Goal: Task Accomplishment & Management: Manage account settings

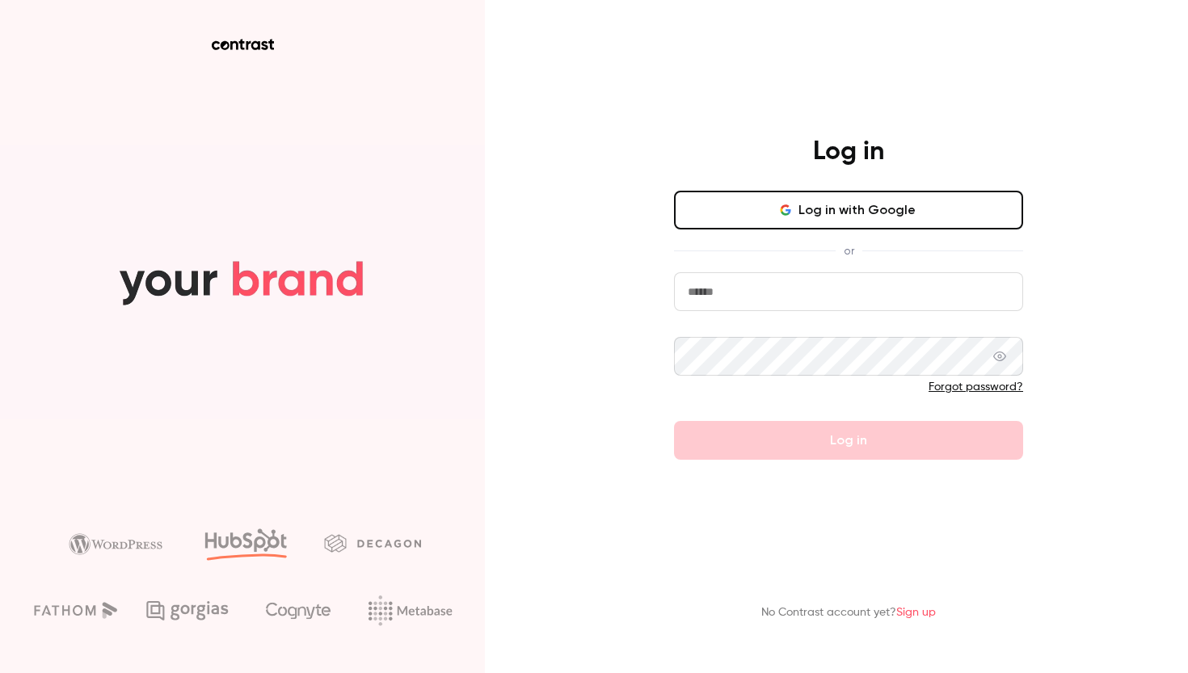
type input "**********"
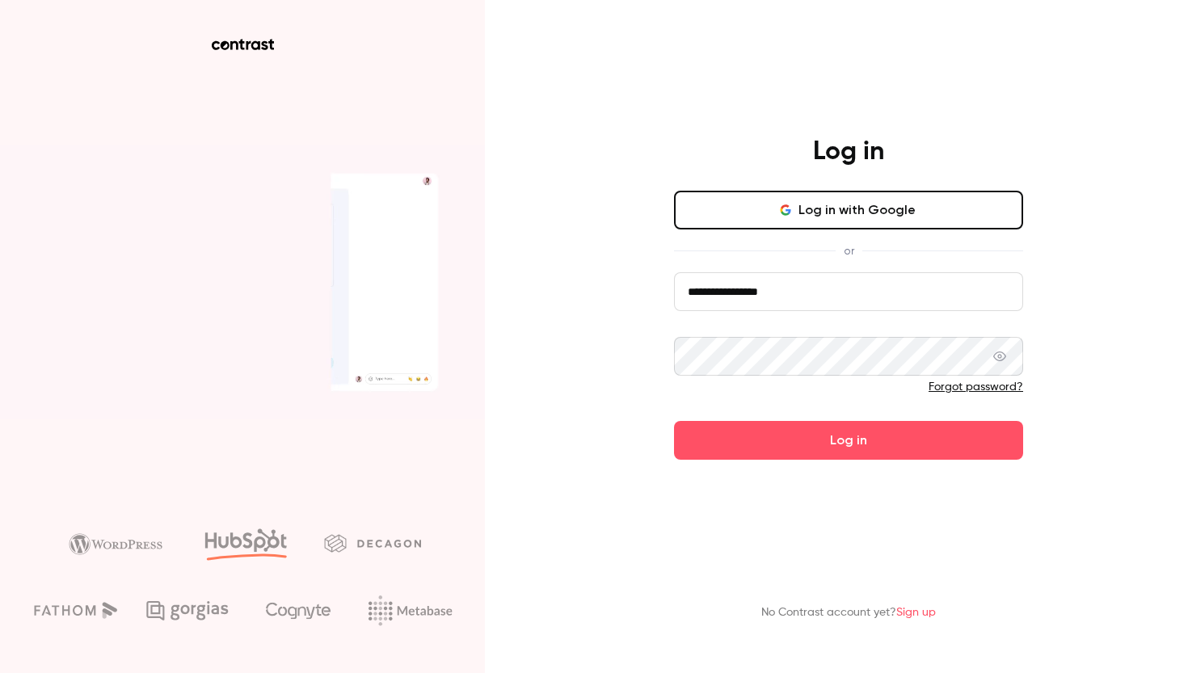
click at [848, 398] on div at bounding box center [848, 392] width 349 height 26
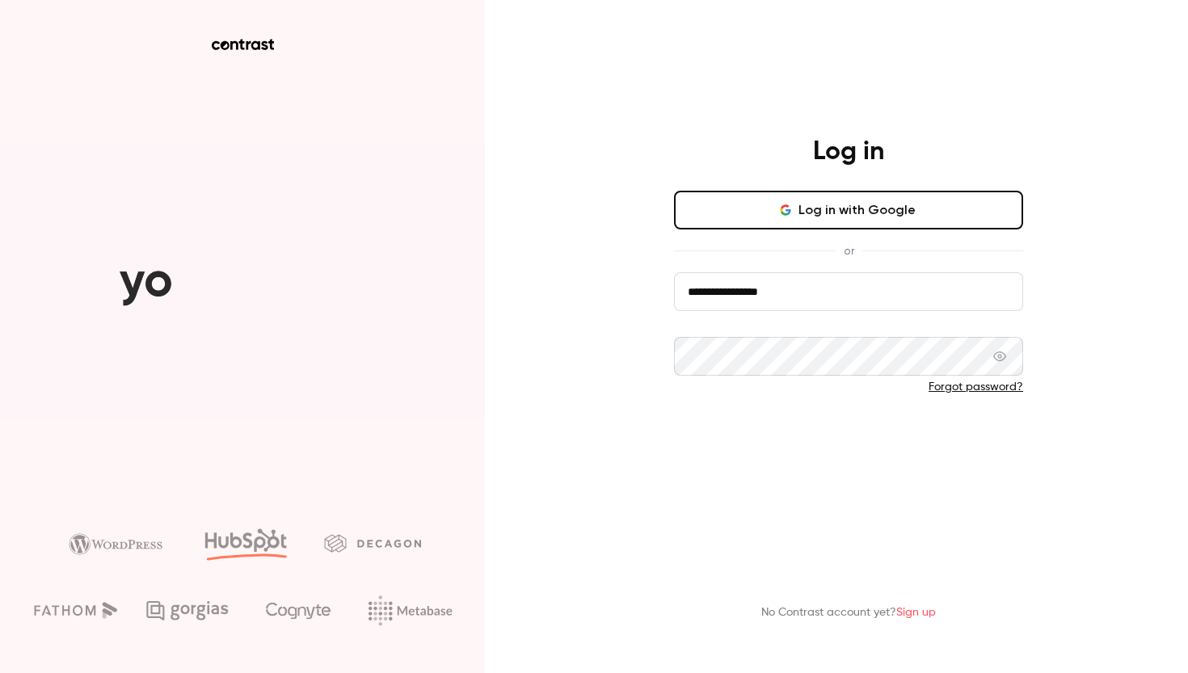
click at [846, 448] on button "Log in" at bounding box center [848, 440] width 349 height 39
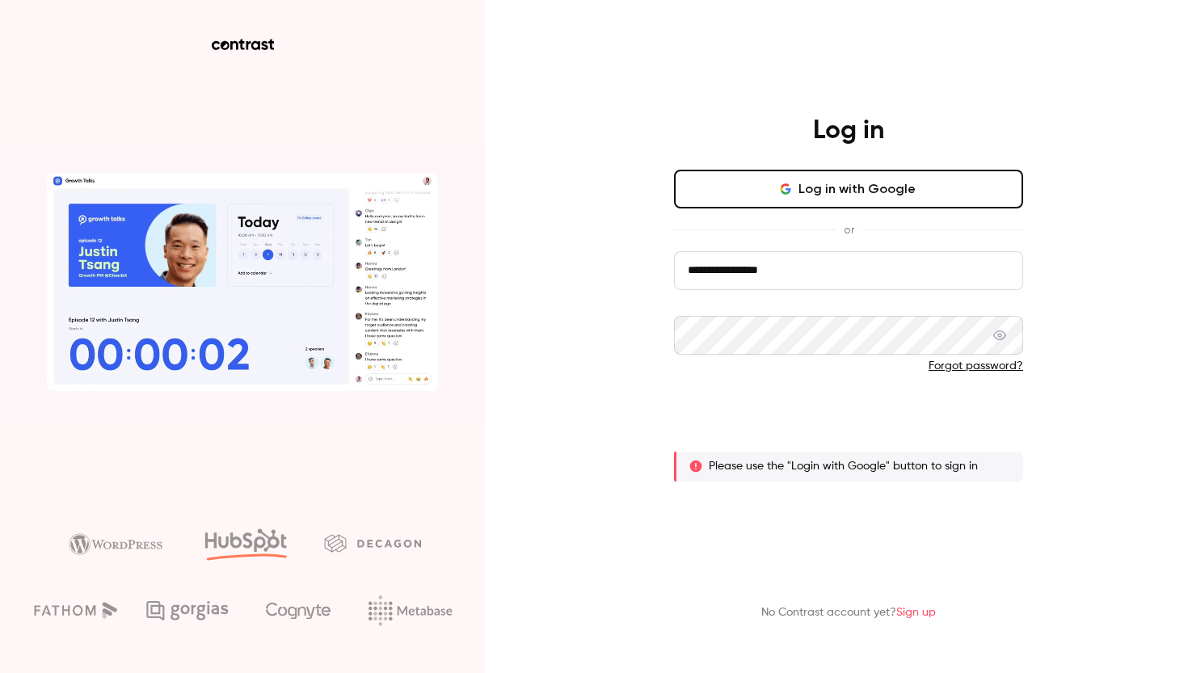
click at [841, 422] on button "Log in" at bounding box center [848, 419] width 349 height 39
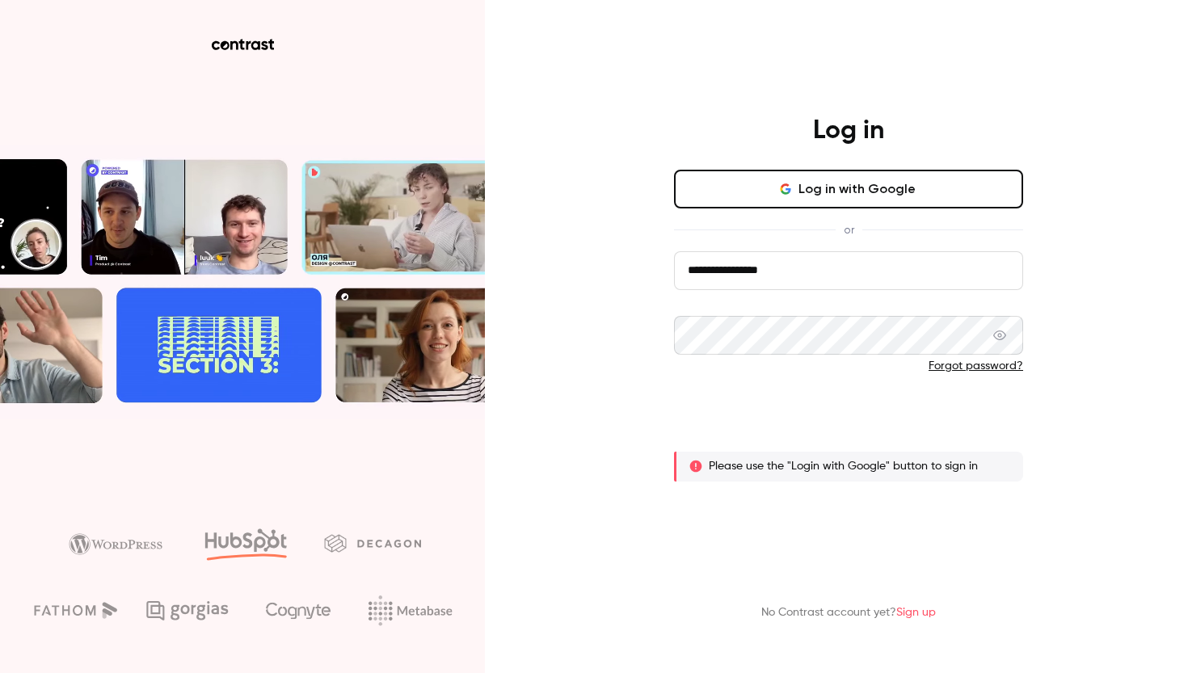
click at [850, 427] on button "Log in" at bounding box center [848, 419] width 349 height 39
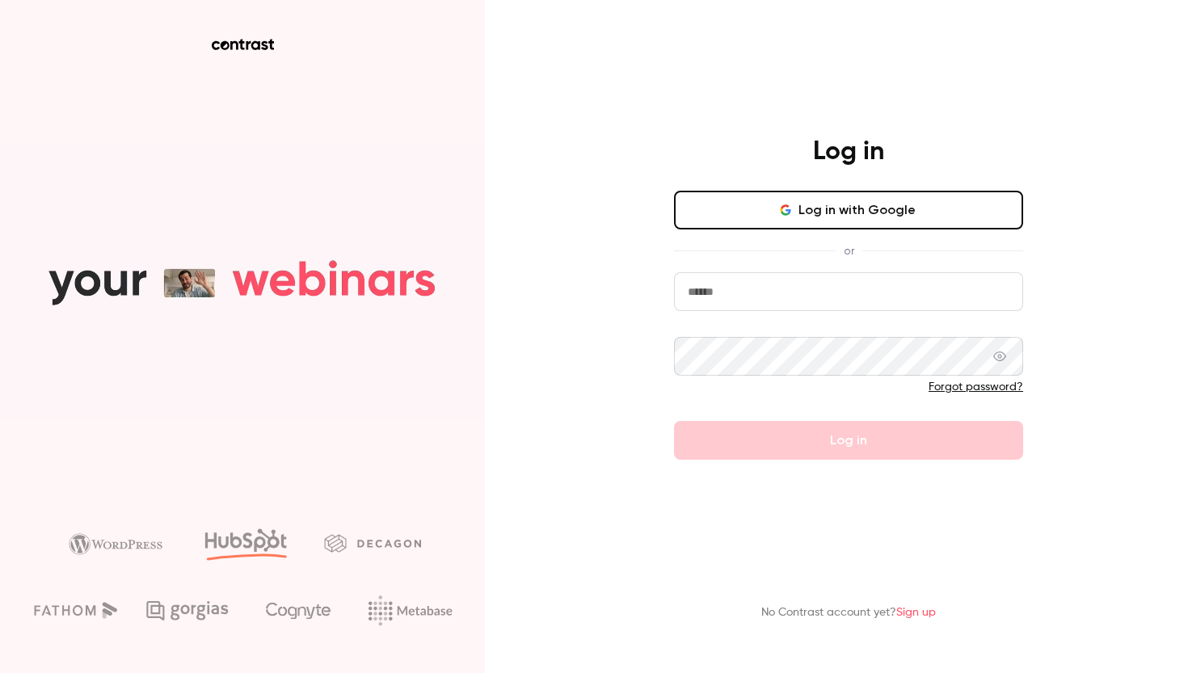
type input "**********"
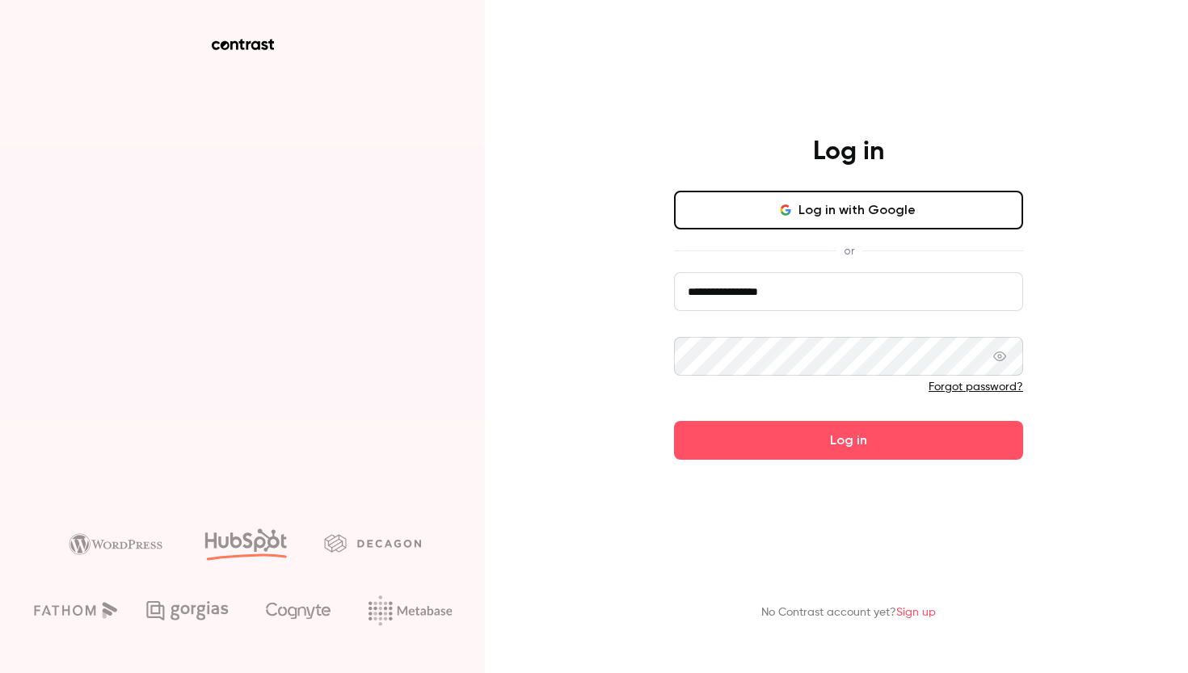
click at [814, 449] on form "**********" at bounding box center [848, 365] width 349 height 187
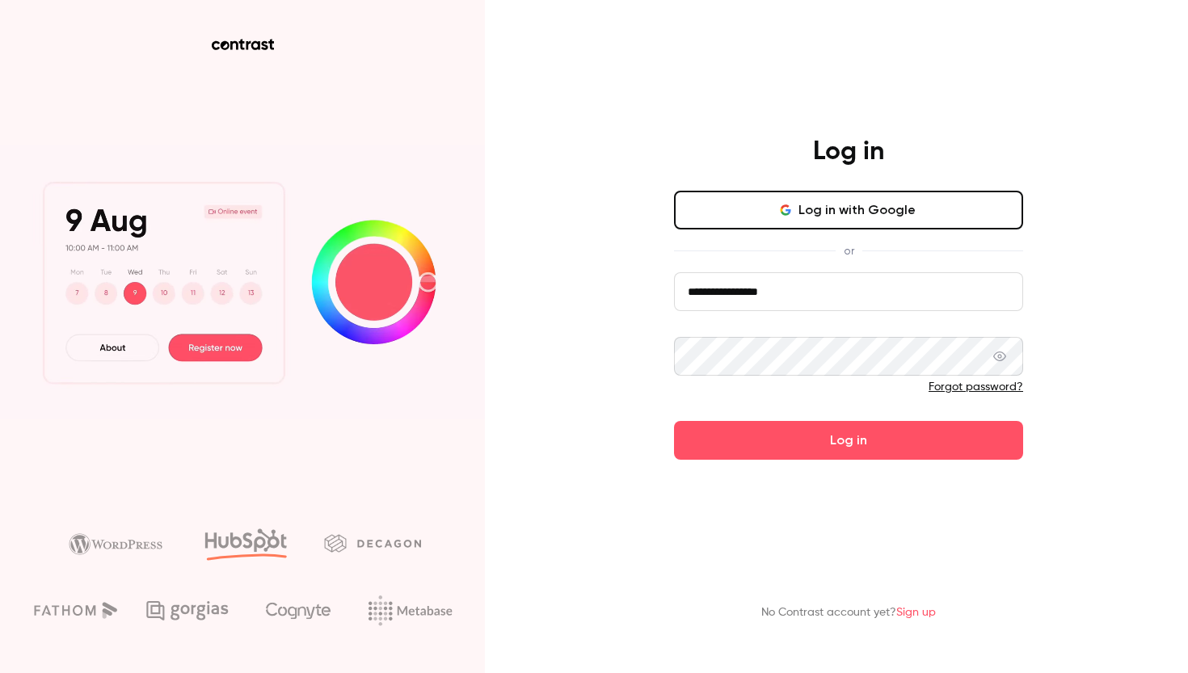
click at [814, 449] on button "Log in" at bounding box center [848, 440] width 349 height 39
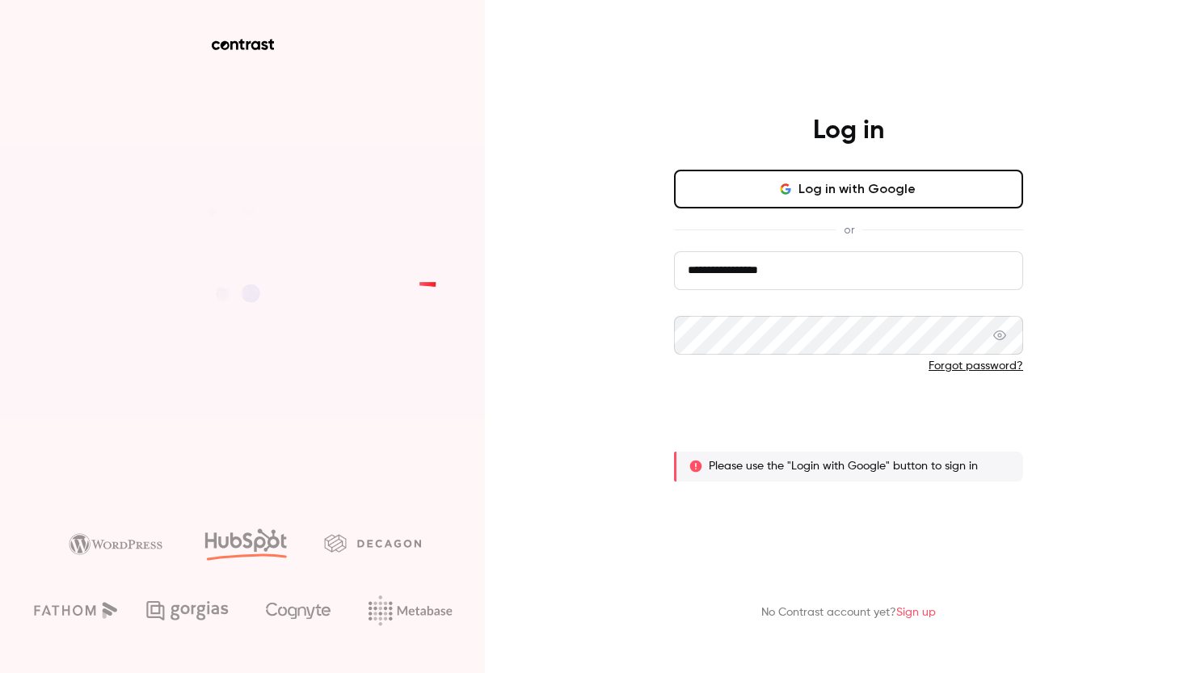
click at [849, 419] on button "Log in" at bounding box center [848, 419] width 349 height 39
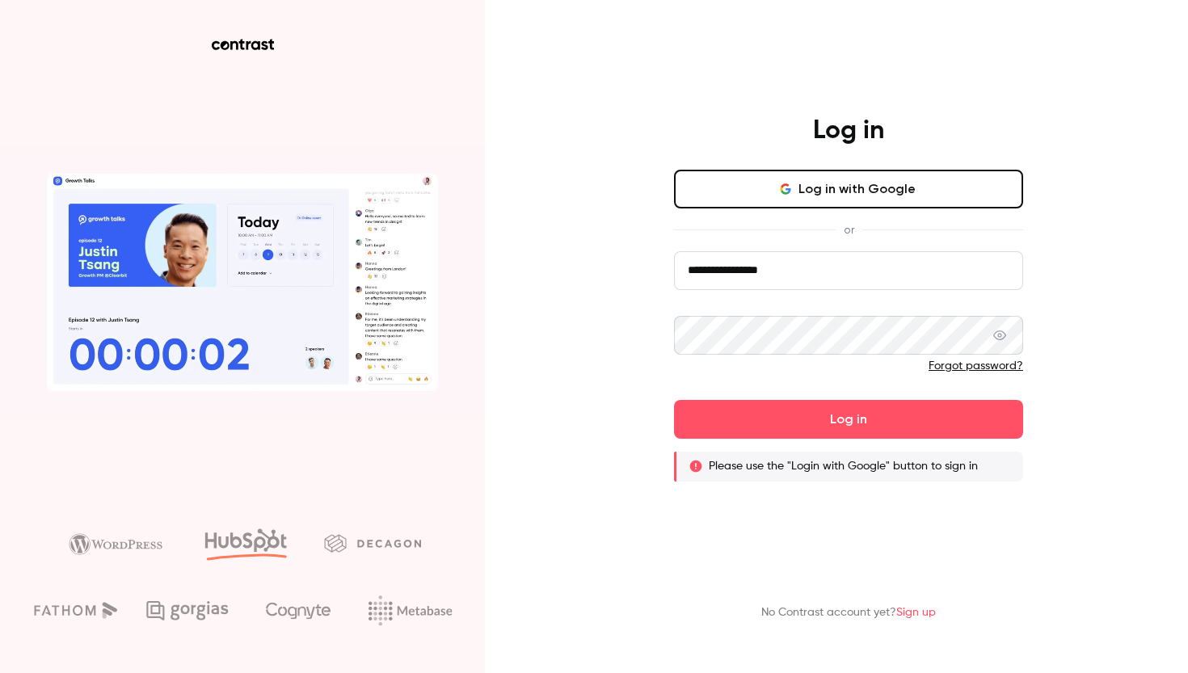
click at [975, 365] on link "Forgot password?" at bounding box center [975, 365] width 95 height 11
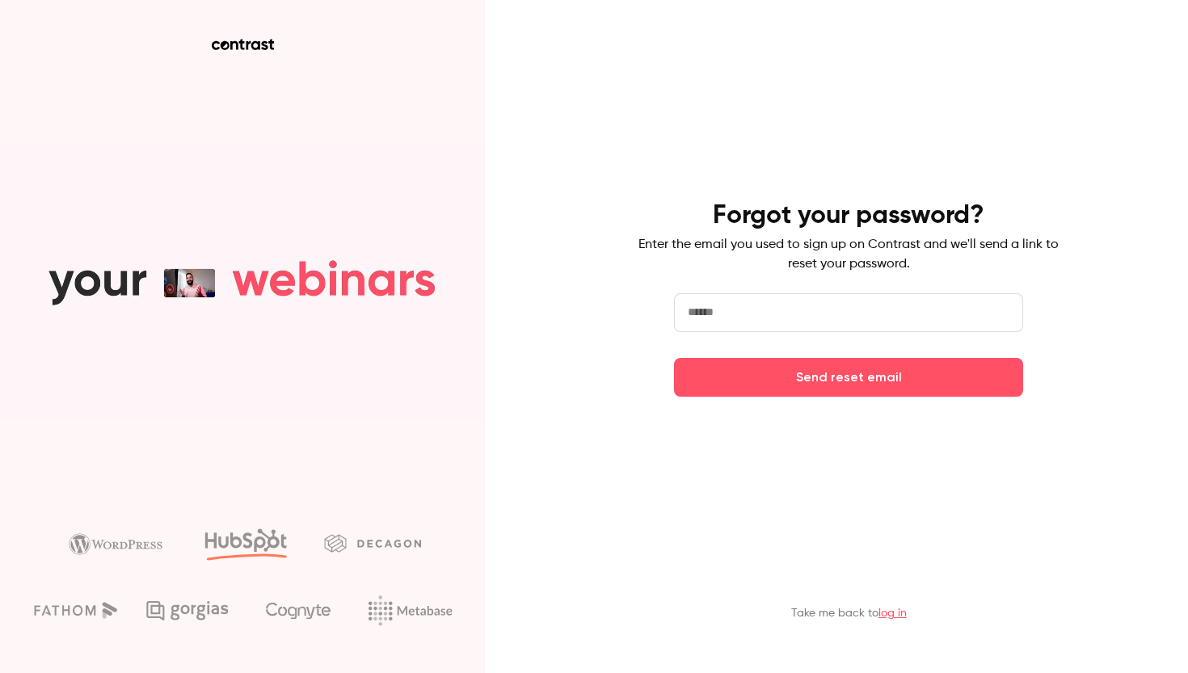
type input "**********"
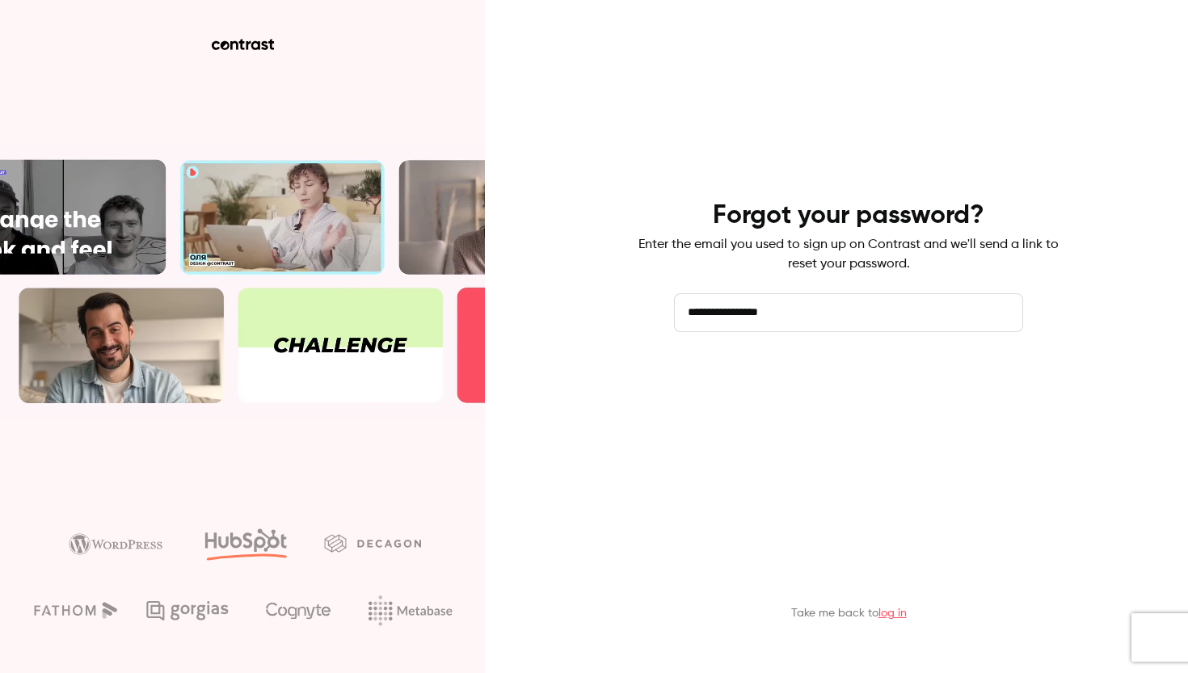
click at [872, 379] on button "Send reset email" at bounding box center [848, 377] width 349 height 39
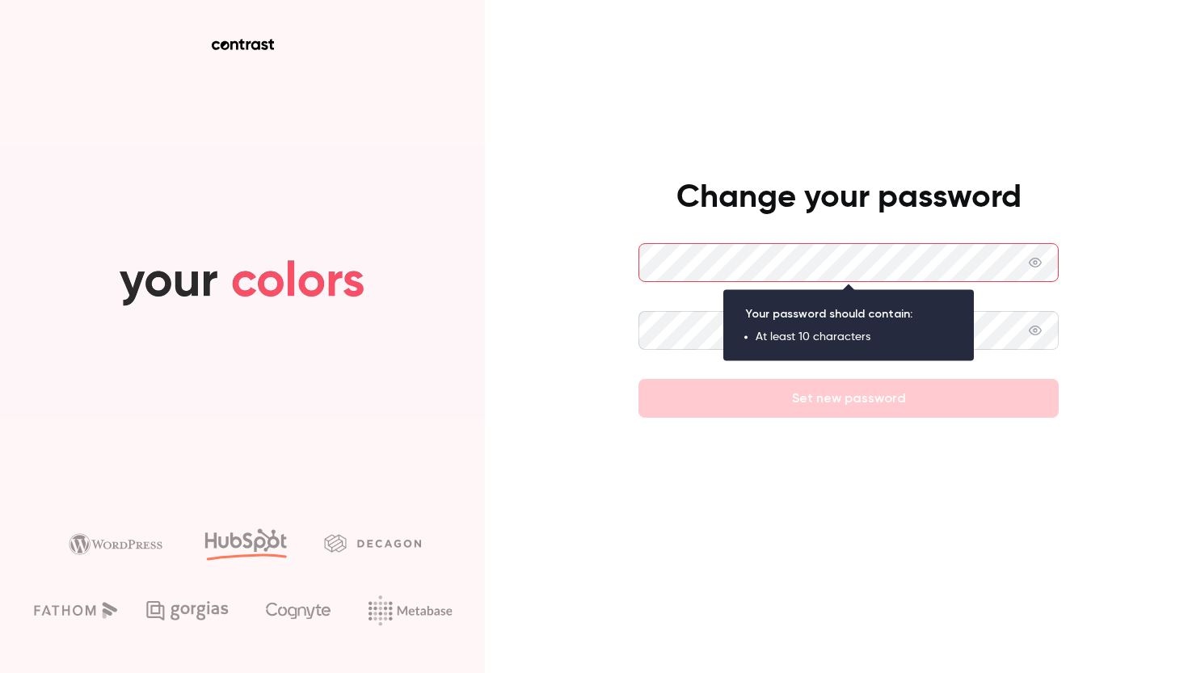
click at [806, 450] on main "Change your password Set new password" at bounding box center [848, 336] width 420 height 673
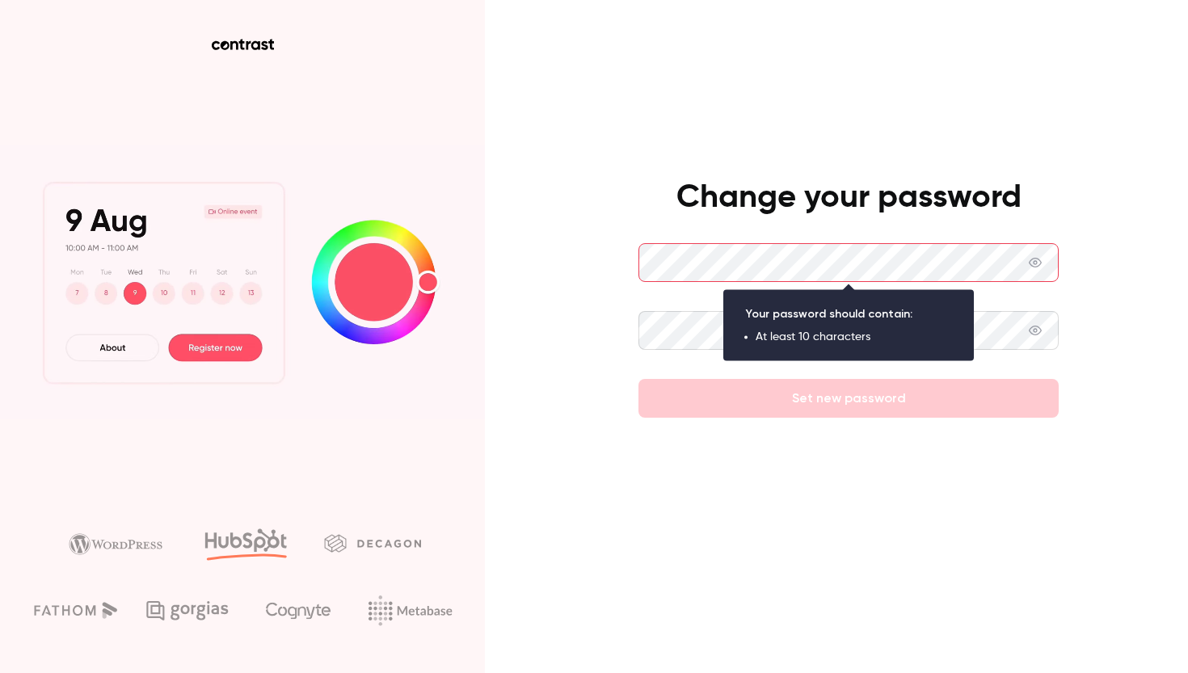
click at [872, 370] on div at bounding box center [848, 366] width 420 height 26
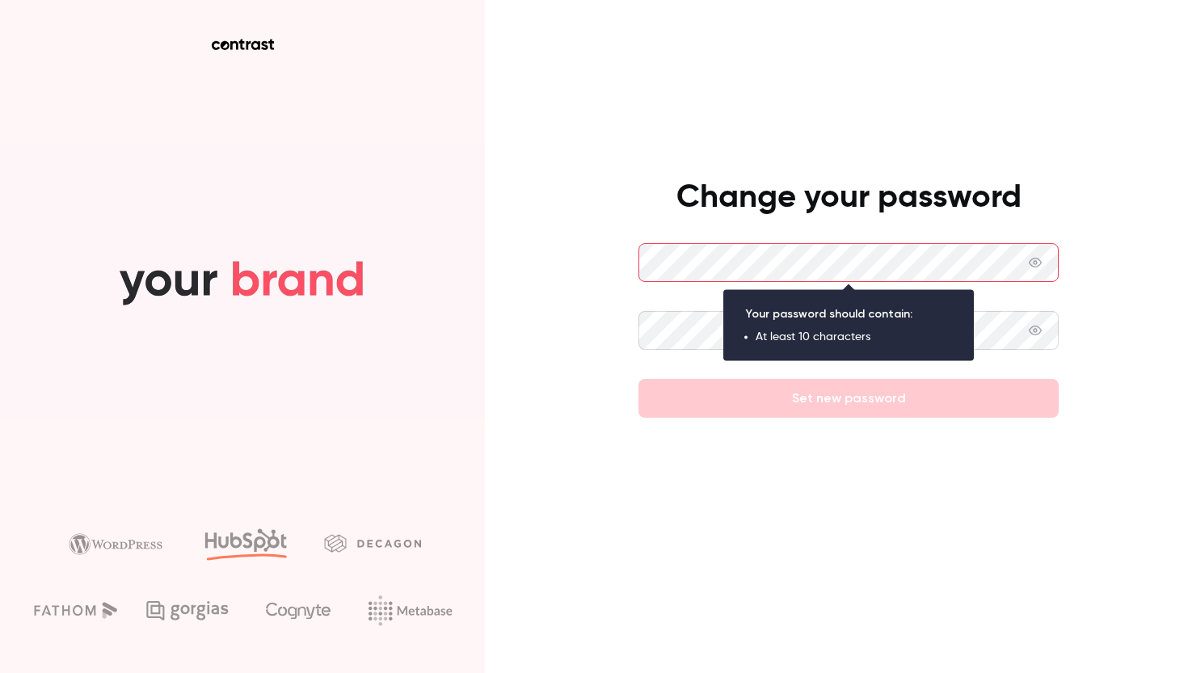
click at [1085, 280] on div "Change your password Set new password" at bounding box center [594, 336] width 1188 height 673
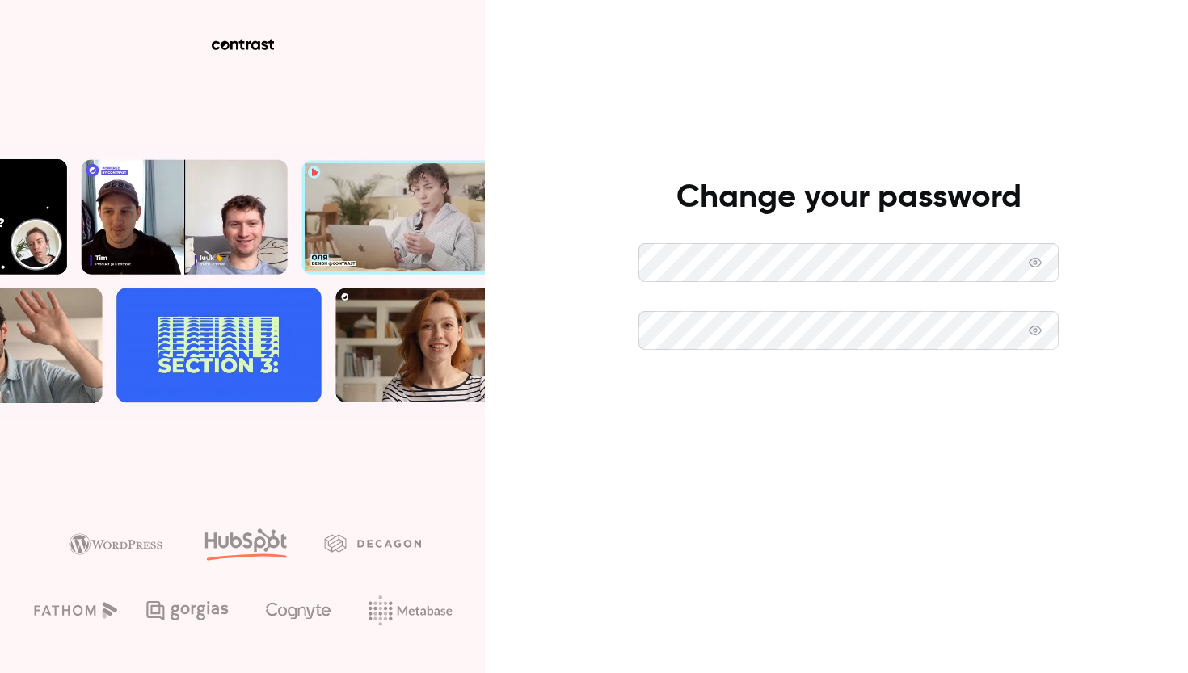
click at [829, 404] on button "Set new password" at bounding box center [848, 398] width 420 height 39
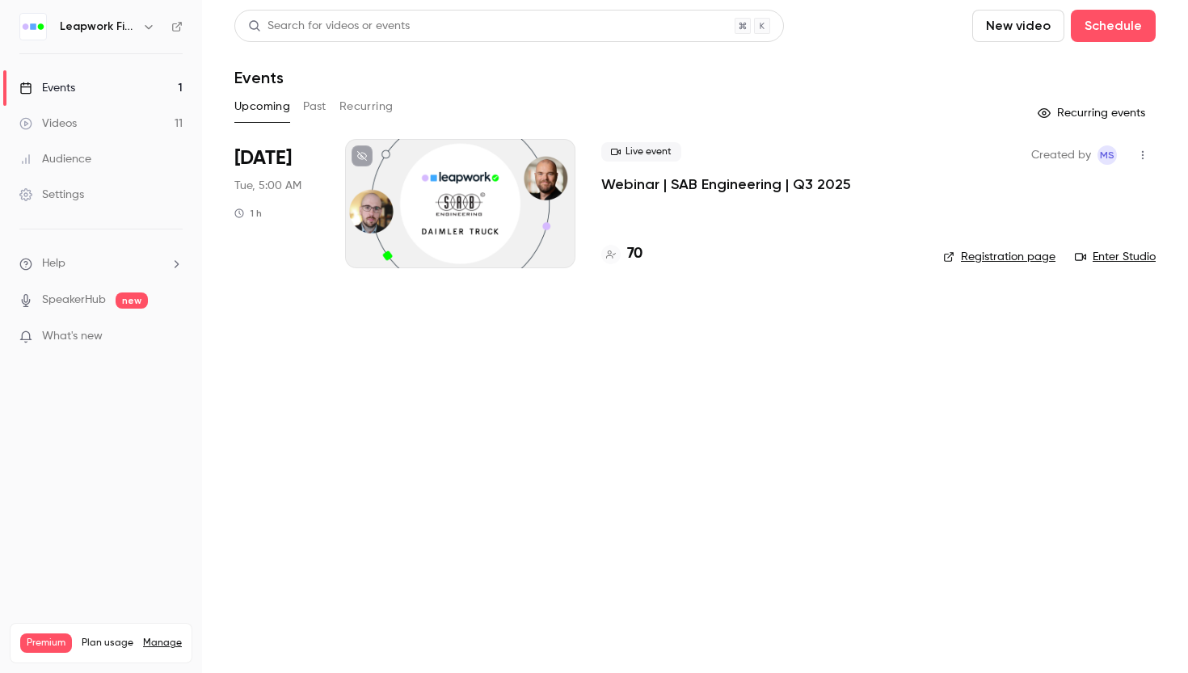
click at [66, 120] on div "Videos" at bounding box center [47, 124] width 57 height 16
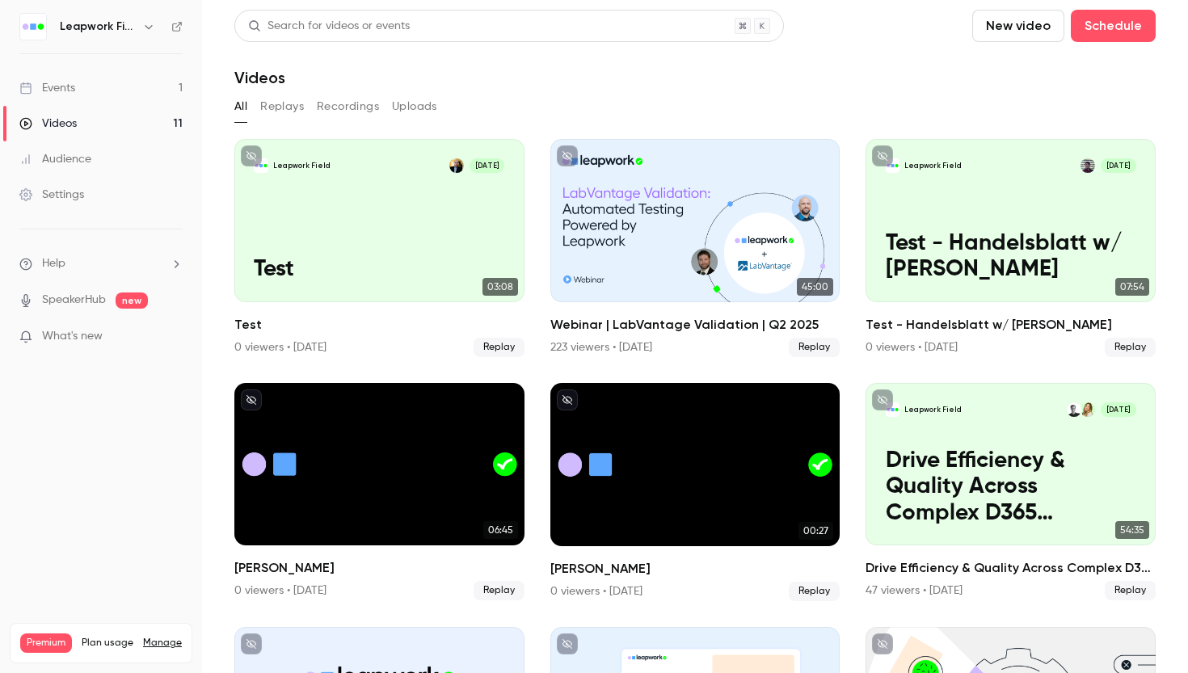
click at [70, 85] on div "Events" at bounding box center [47, 88] width 56 height 16
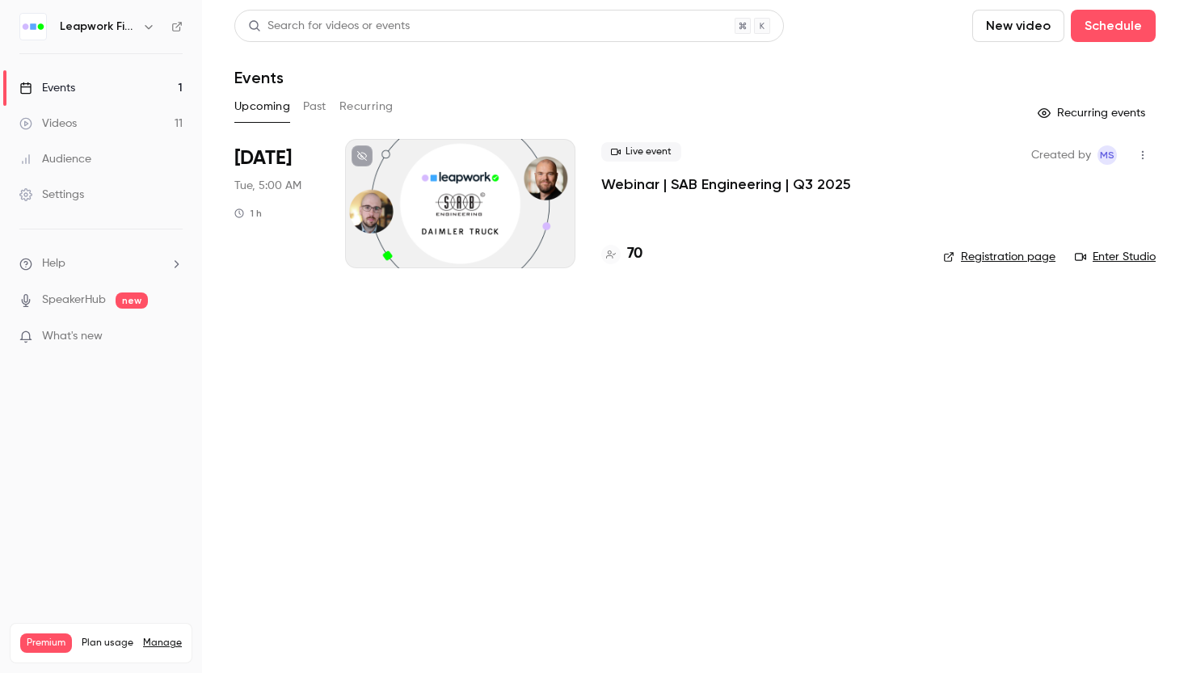
click at [315, 104] on button "Past" at bounding box center [314, 107] width 23 height 26
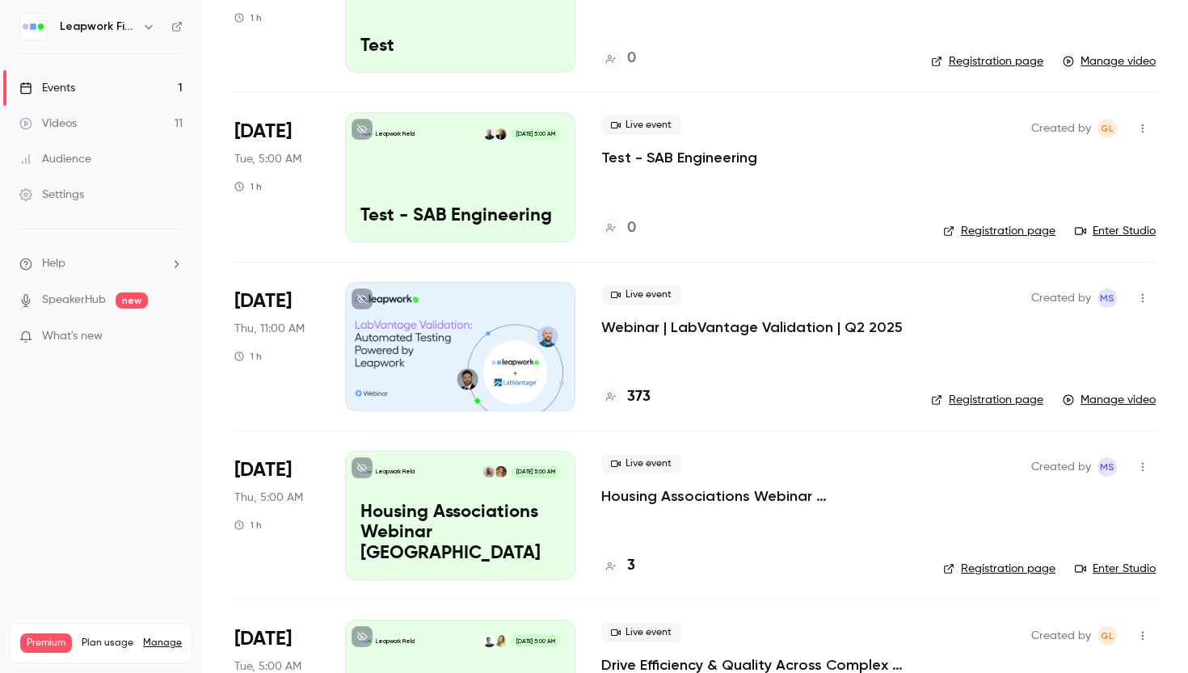
scroll to position [238, 0]
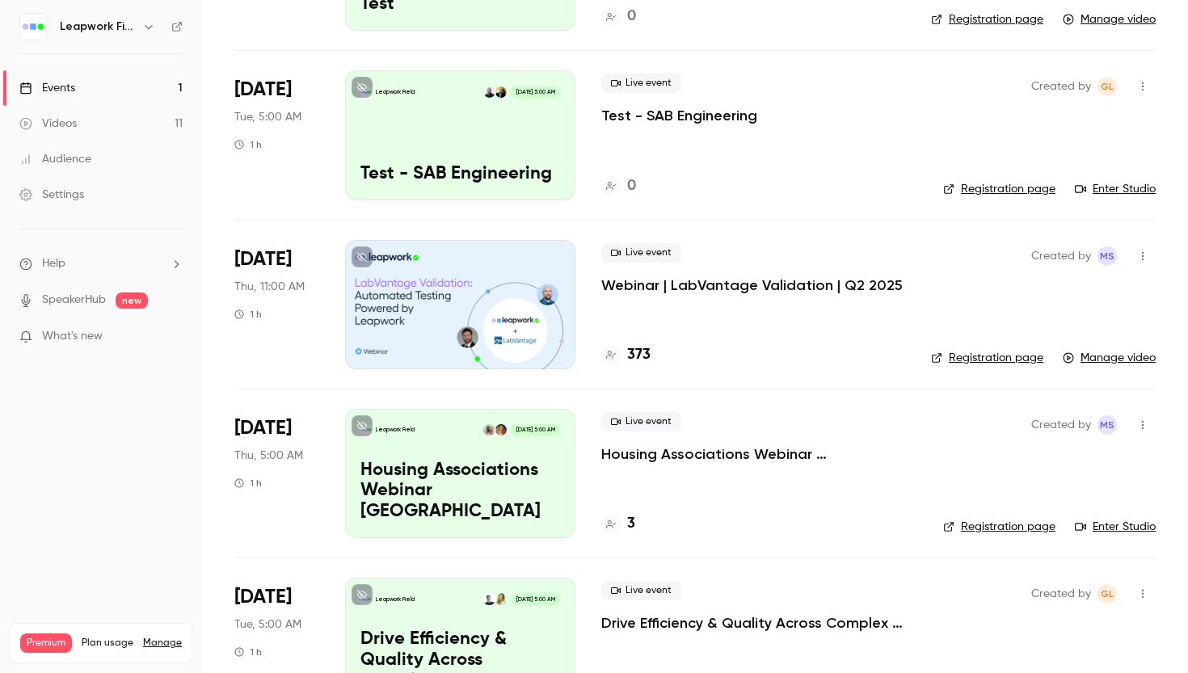
click at [457, 297] on div at bounding box center [460, 304] width 230 height 129
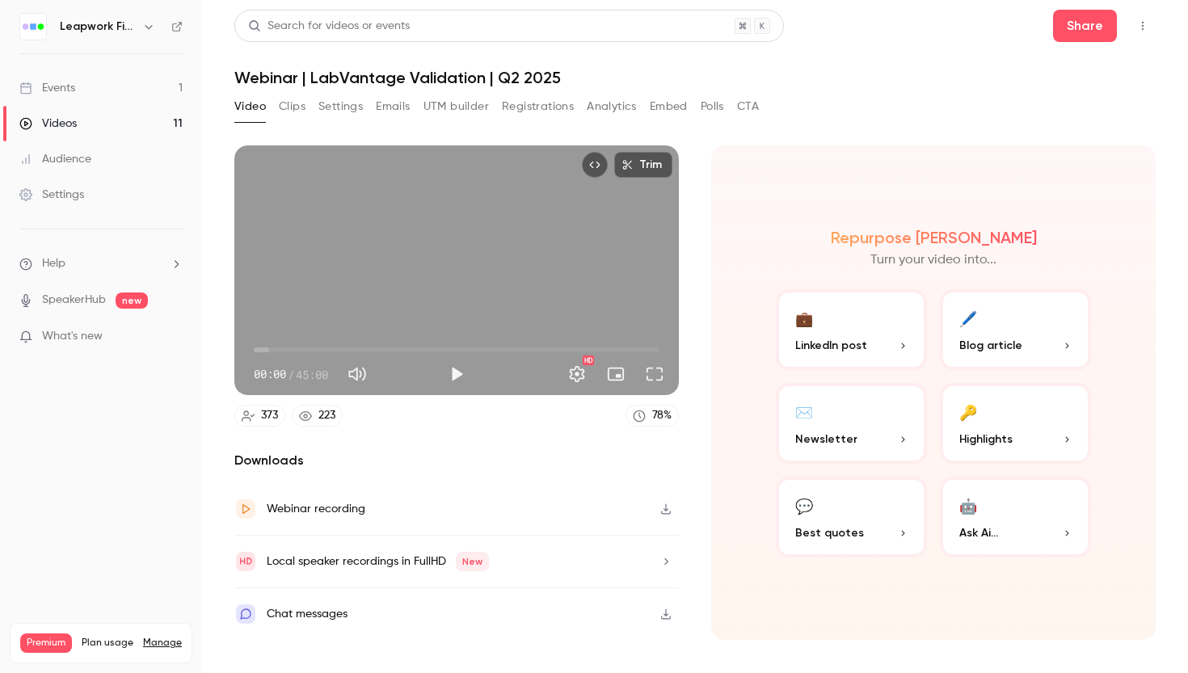
click at [1062, 438] on icon "button" at bounding box center [1067, 440] width 10 height 10
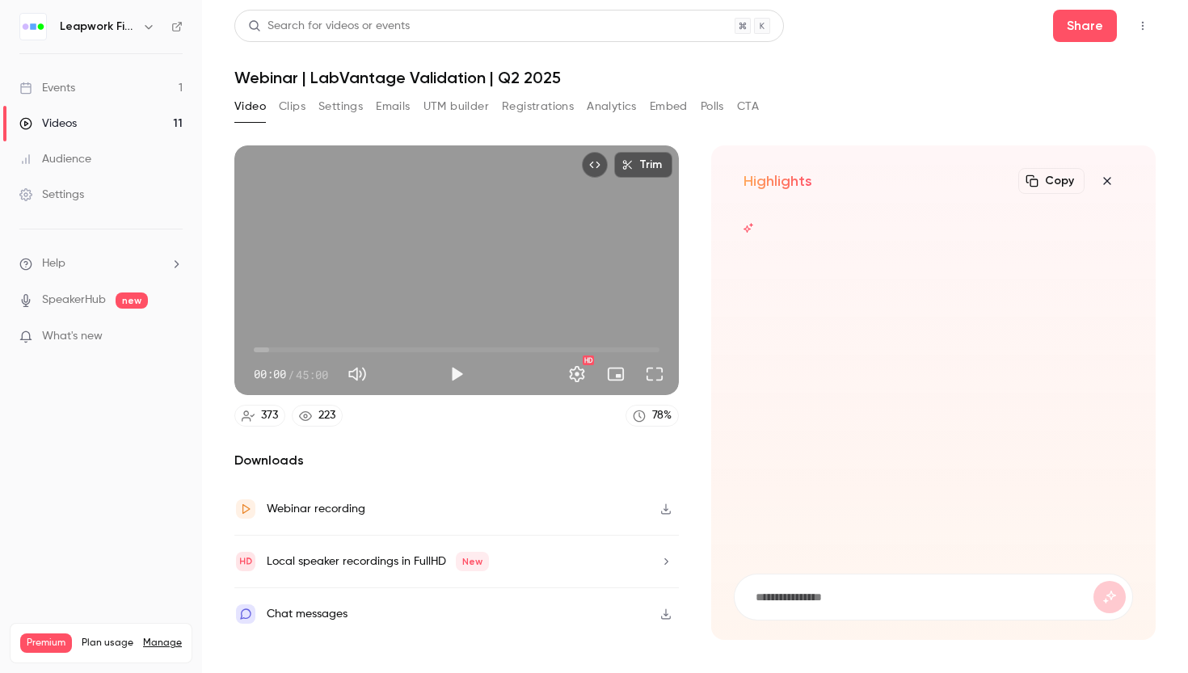
click at [1062, 438] on div at bounding box center [933, 382] width 399 height 344
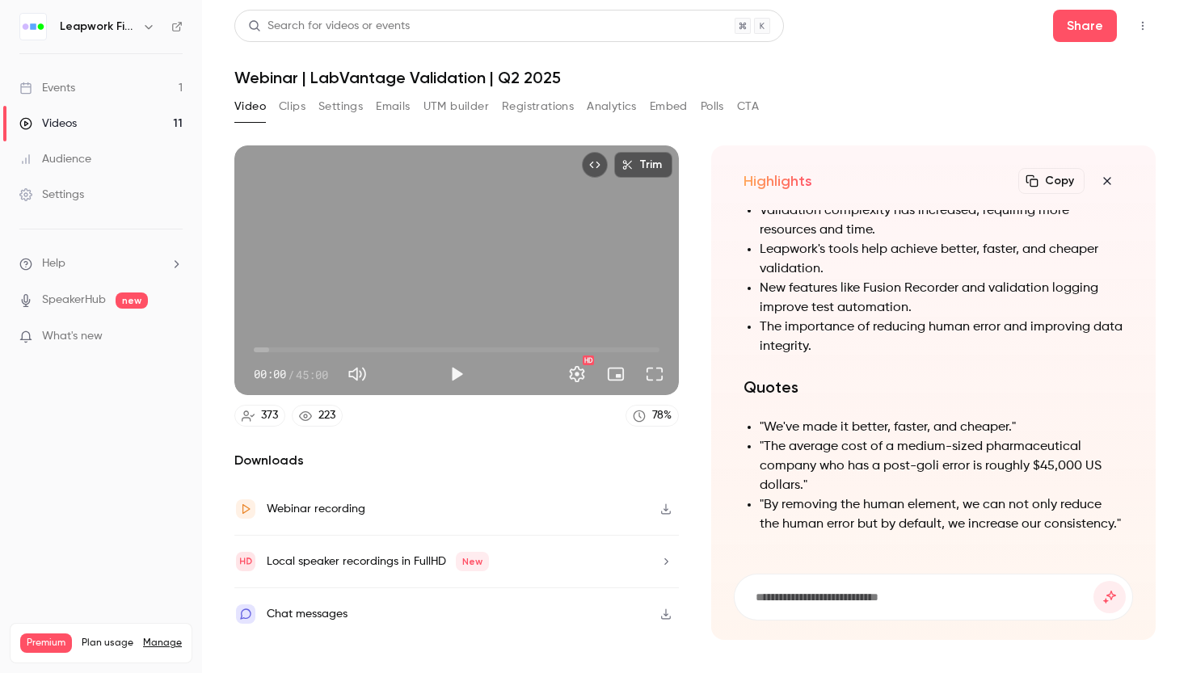
scroll to position [-699, 0]
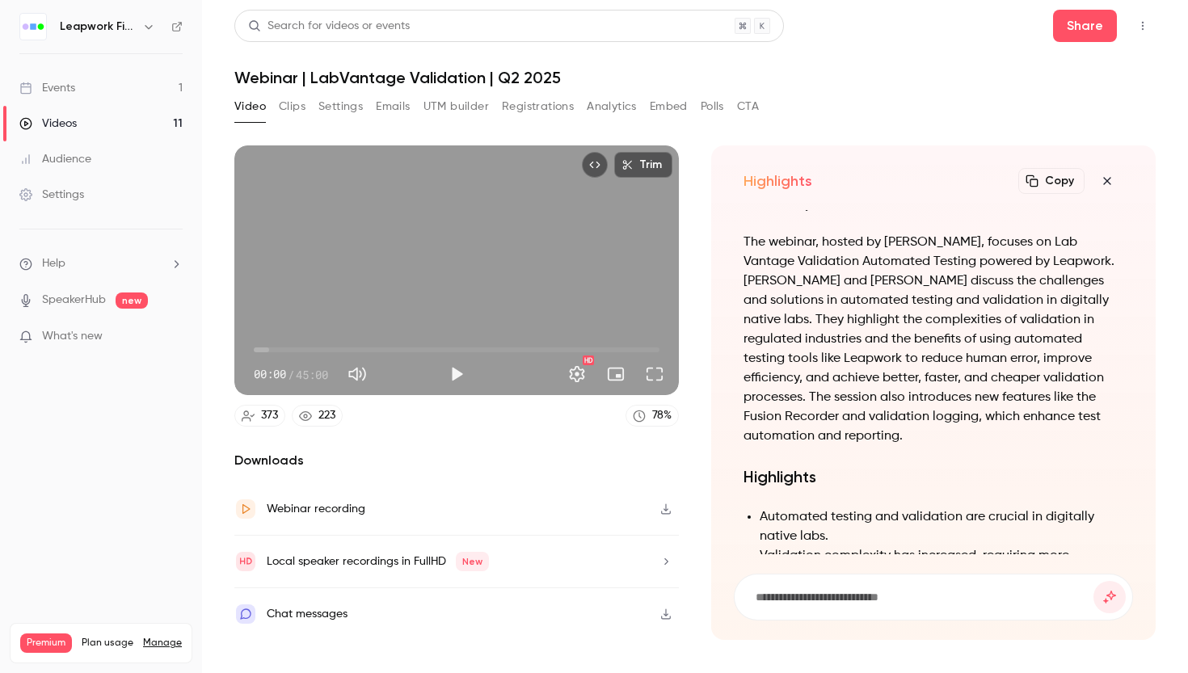
click at [285, 105] on button "Clips" at bounding box center [292, 107] width 27 height 26
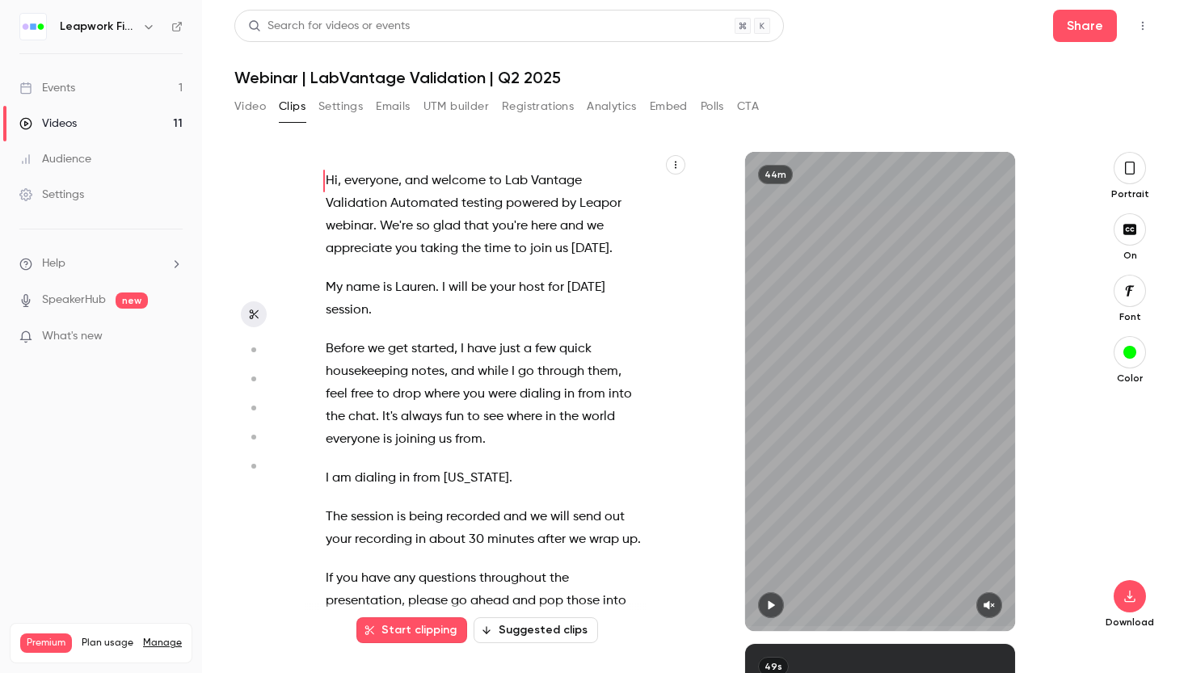
click at [386, 360] on span "housekeeping" at bounding box center [367, 371] width 82 height 23
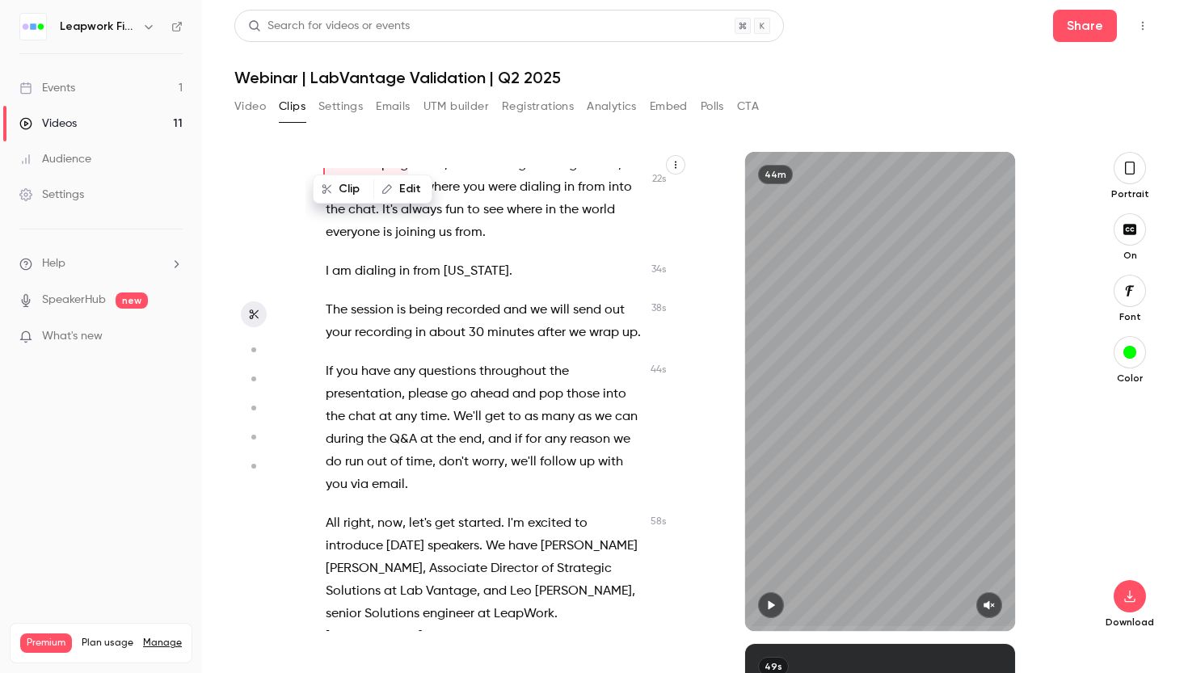
scroll to position [225, 0]
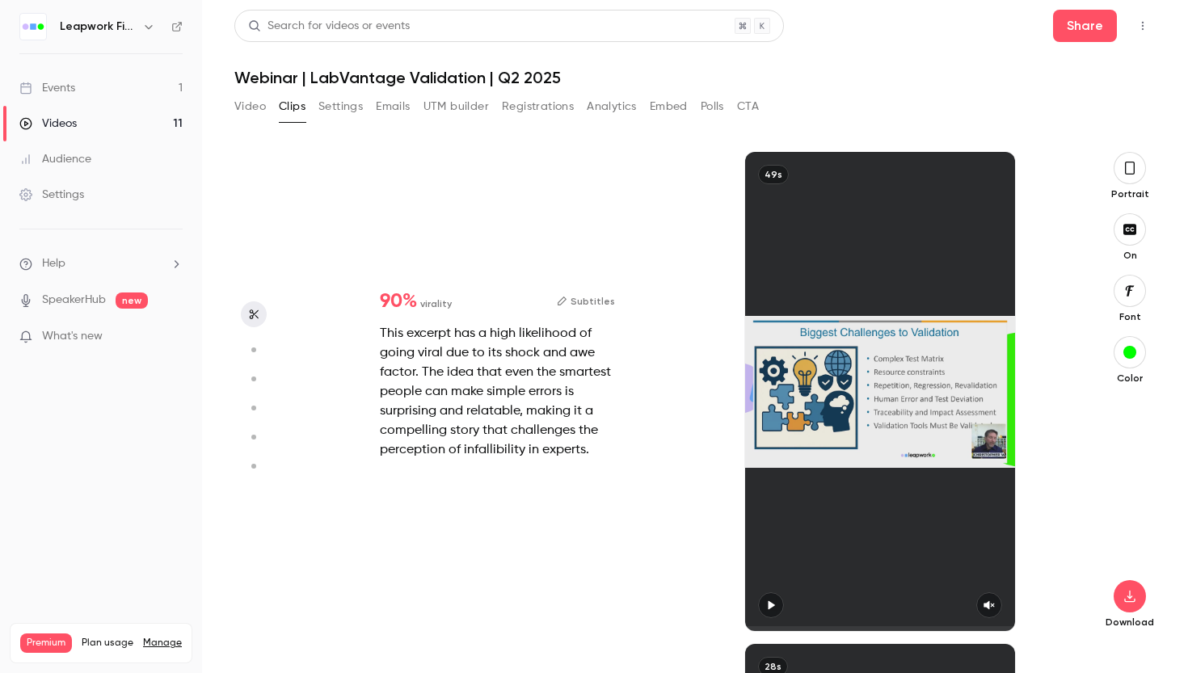
type input "****"
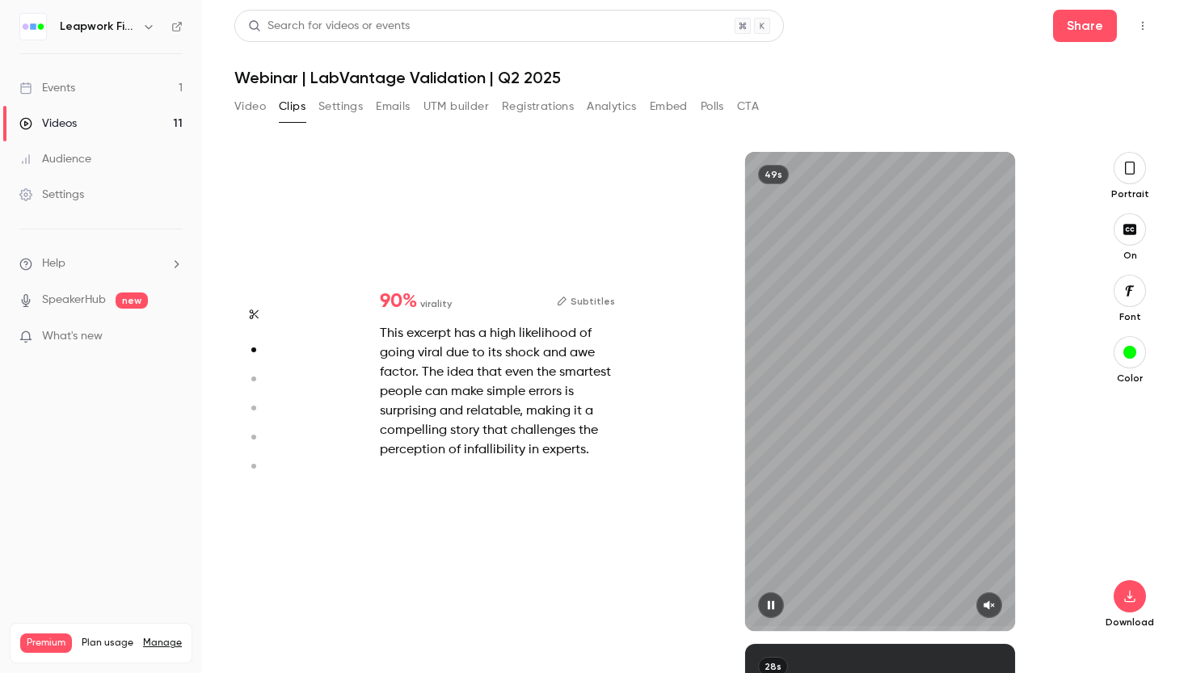
scroll to position [492, 0]
type input "****"
type input "*"
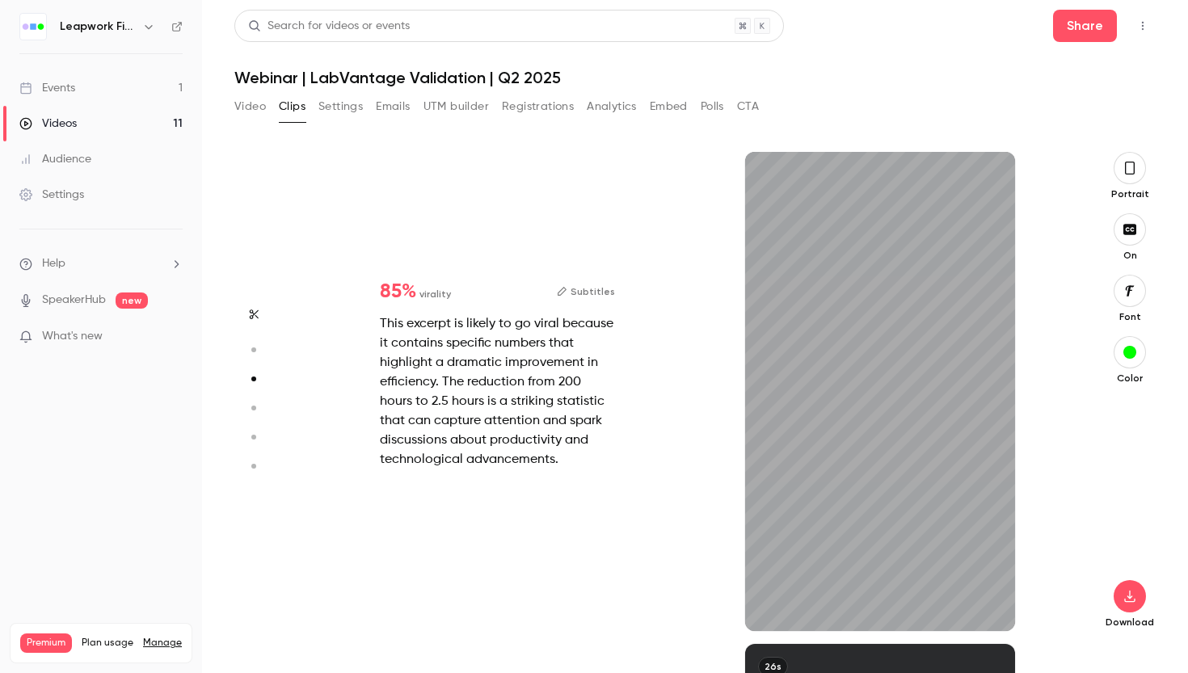
scroll to position [984, 0]
type input "***"
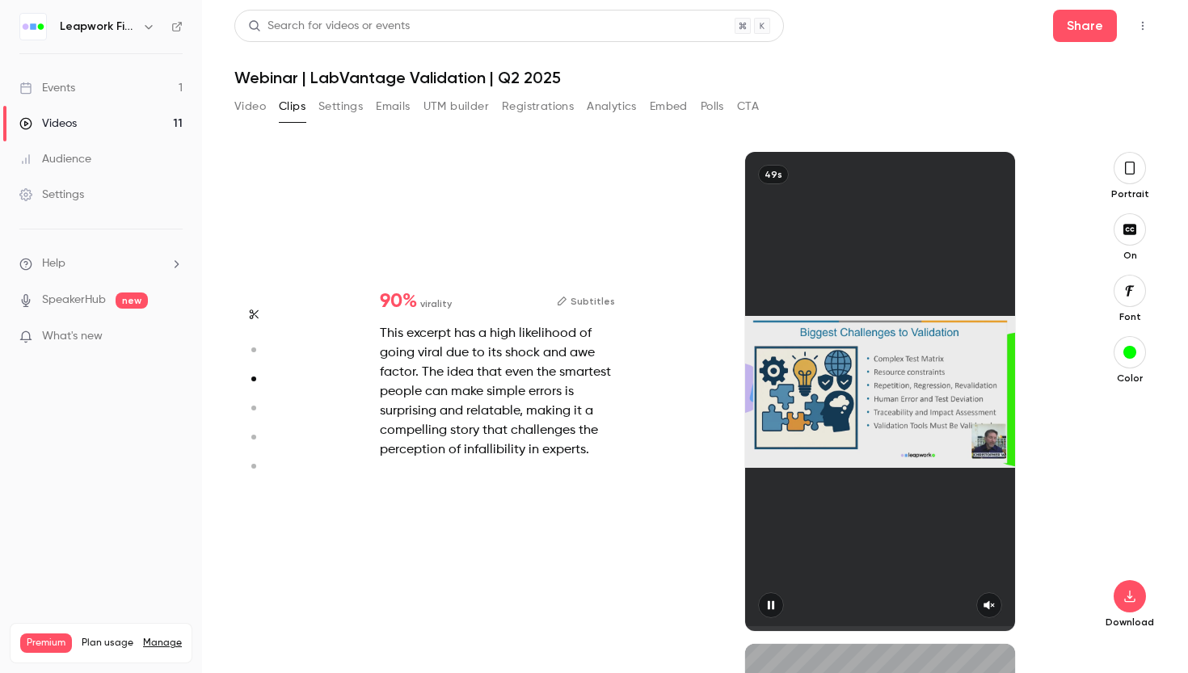
type input "****"
type input "*"
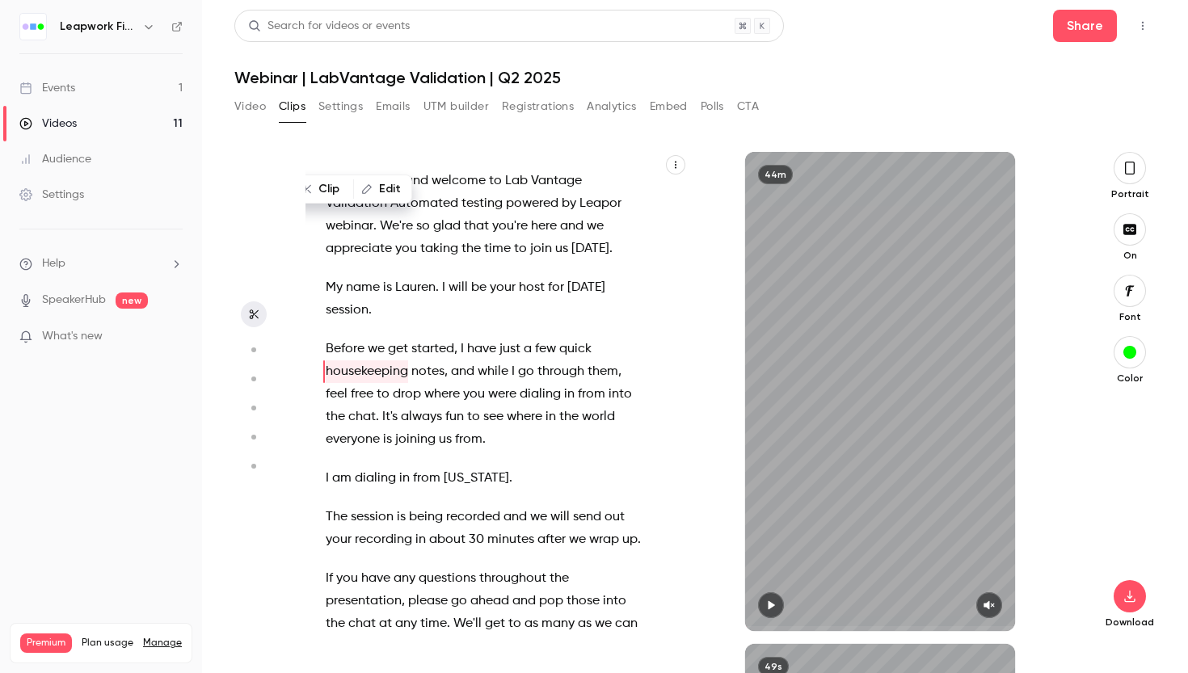
type input "****"
type input "*"
click at [73, 196] on div "Settings" at bounding box center [51, 195] width 65 height 16
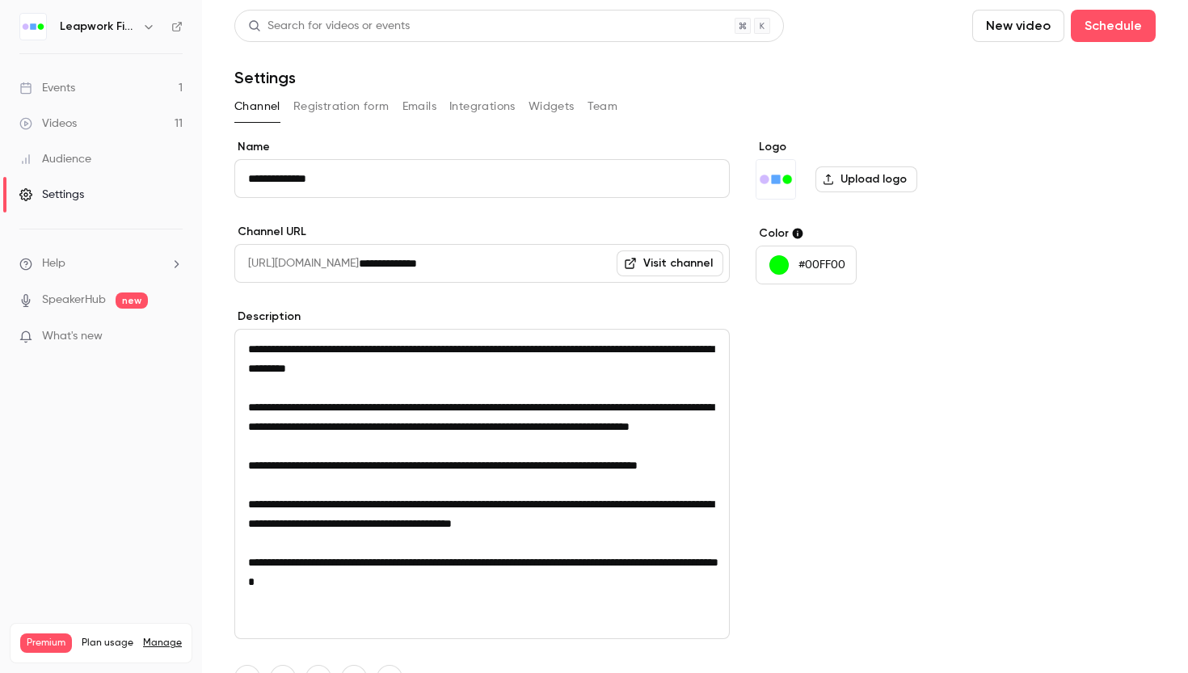
click at [419, 106] on button "Emails" at bounding box center [419, 107] width 34 height 26
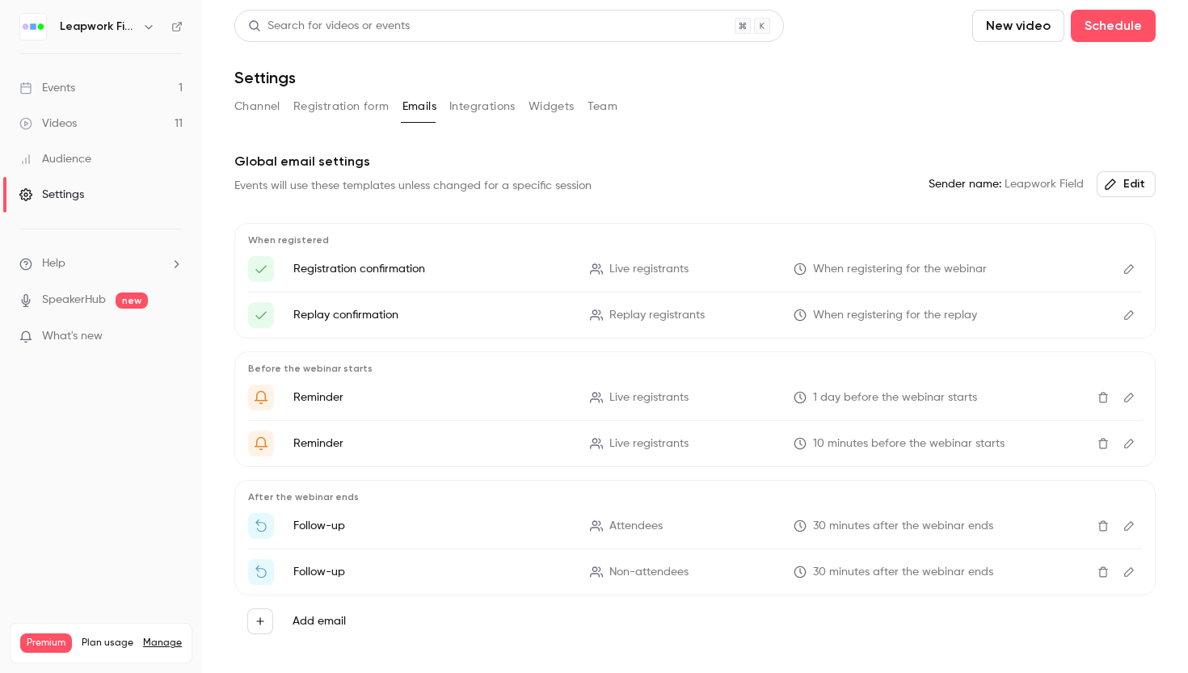
click at [605, 103] on button "Team" at bounding box center [602, 107] width 31 height 26
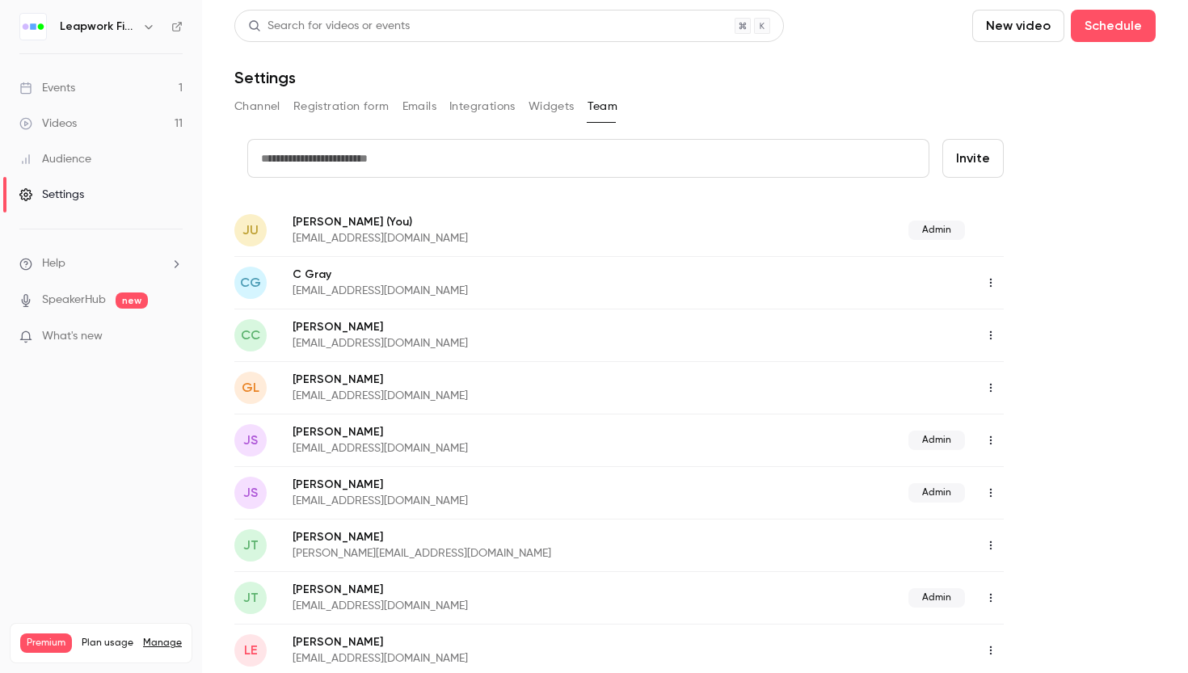
click at [991, 162] on button "Invite" at bounding box center [972, 158] width 61 height 39
click at [658, 164] on input "text" at bounding box center [588, 158] width 682 height 39
type input "**********"
click at [982, 157] on button "Invite" at bounding box center [972, 158] width 61 height 39
click at [264, 107] on button "Channel" at bounding box center [257, 107] width 46 height 26
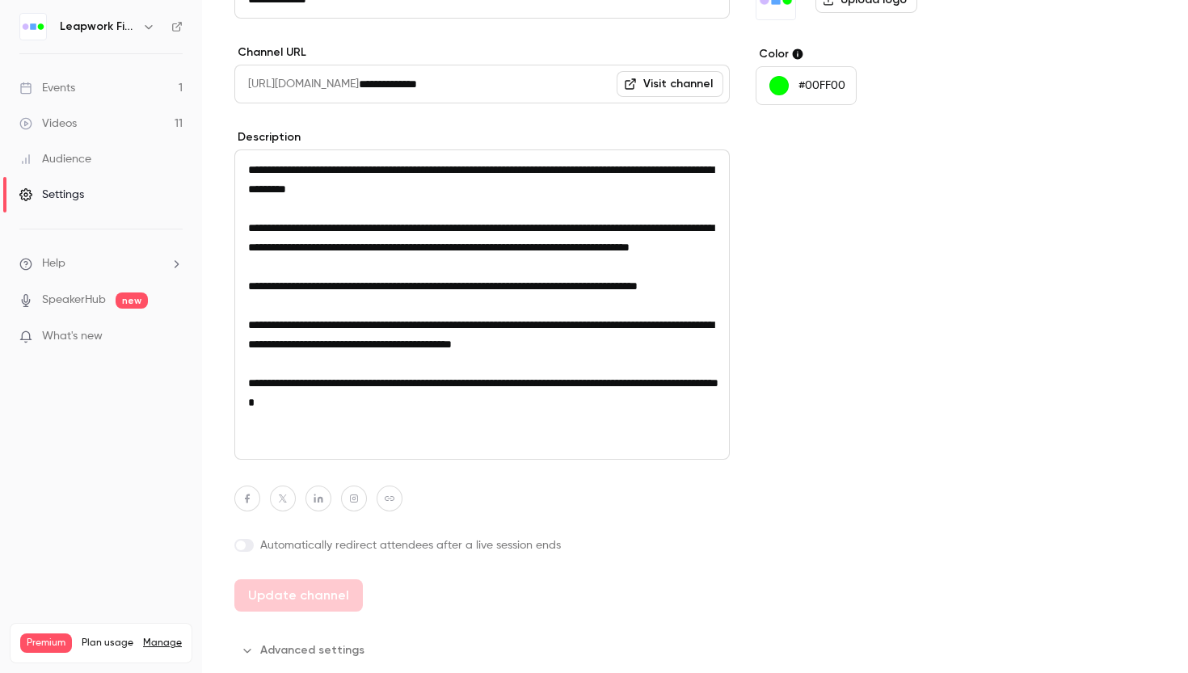
scroll to position [2, 0]
click at [149, 31] on icon "button" at bounding box center [148, 26] width 13 height 13
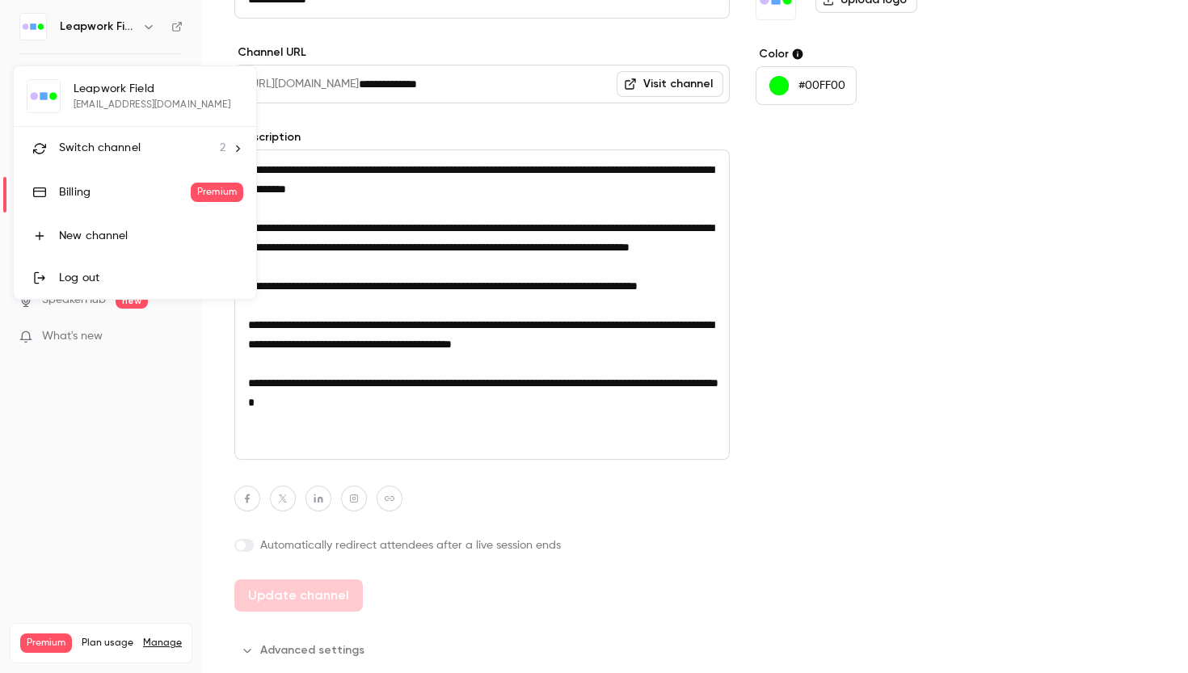
click at [100, 236] on div "New channel" at bounding box center [151, 236] width 184 height 16
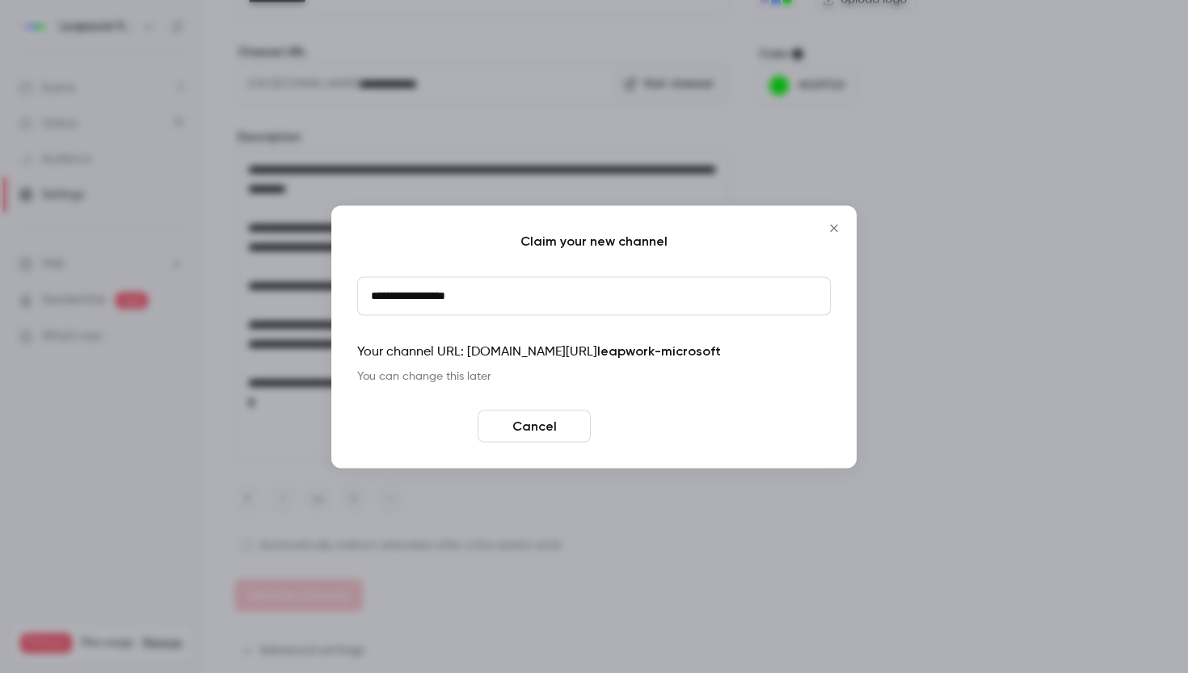
type input "**********"
click at [683, 427] on button "Create" at bounding box center [653, 426] width 113 height 32
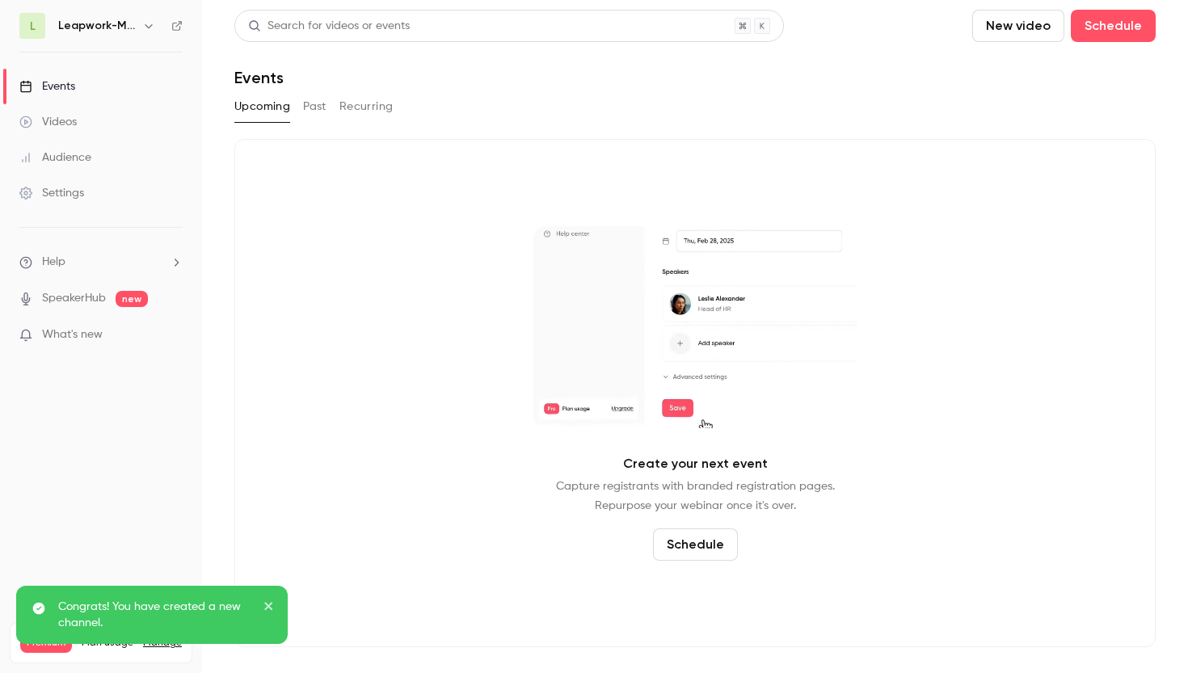
click at [148, 24] on icon "button" at bounding box center [148, 25] width 13 height 13
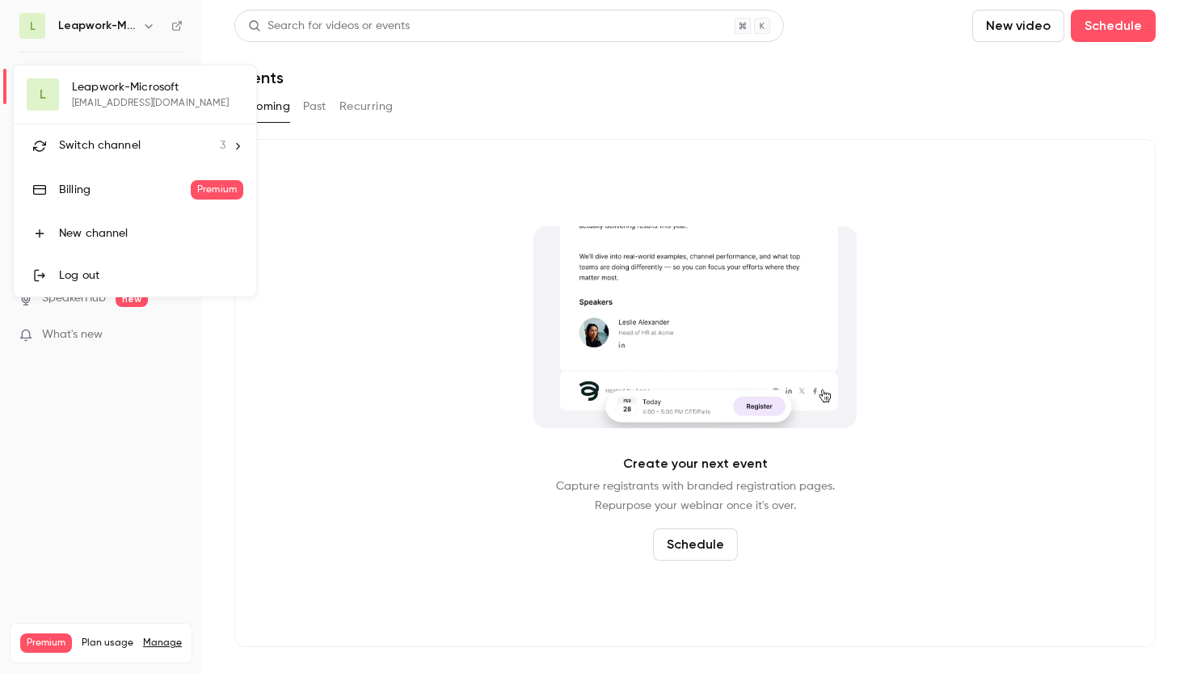
click at [101, 149] on span "Switch channel" at bounding box center [100, 145] width 82 height 17
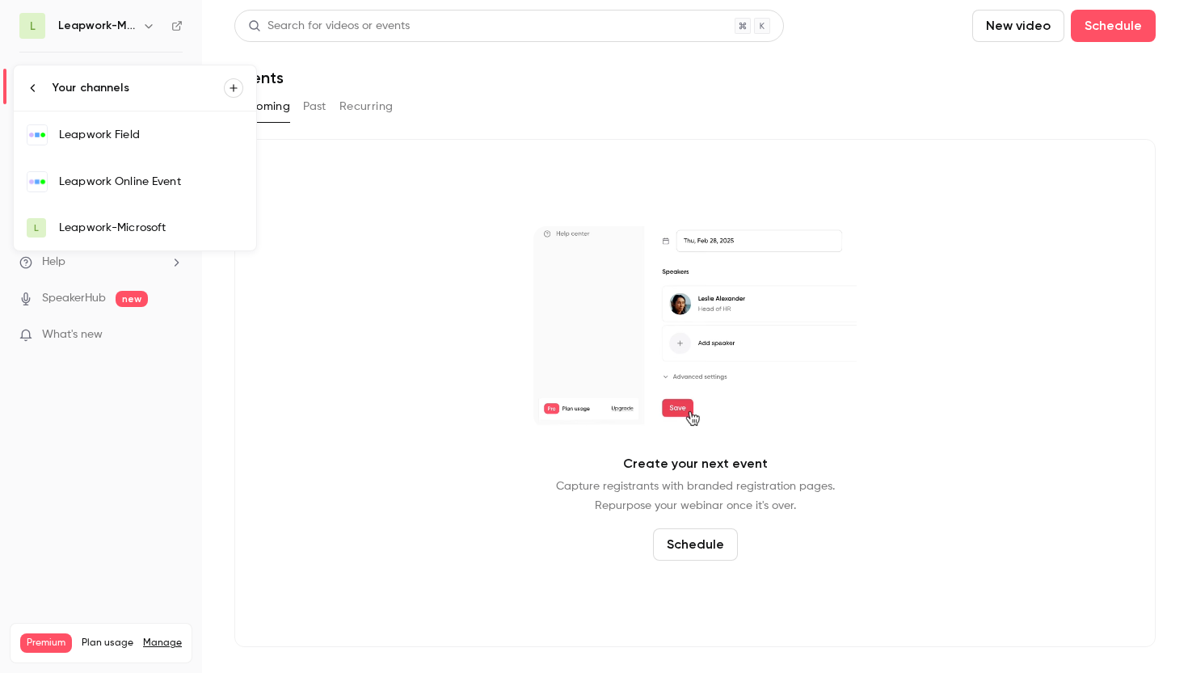
click at [322, 308] on div at bounding box center [594, 336] width 1188 height 673
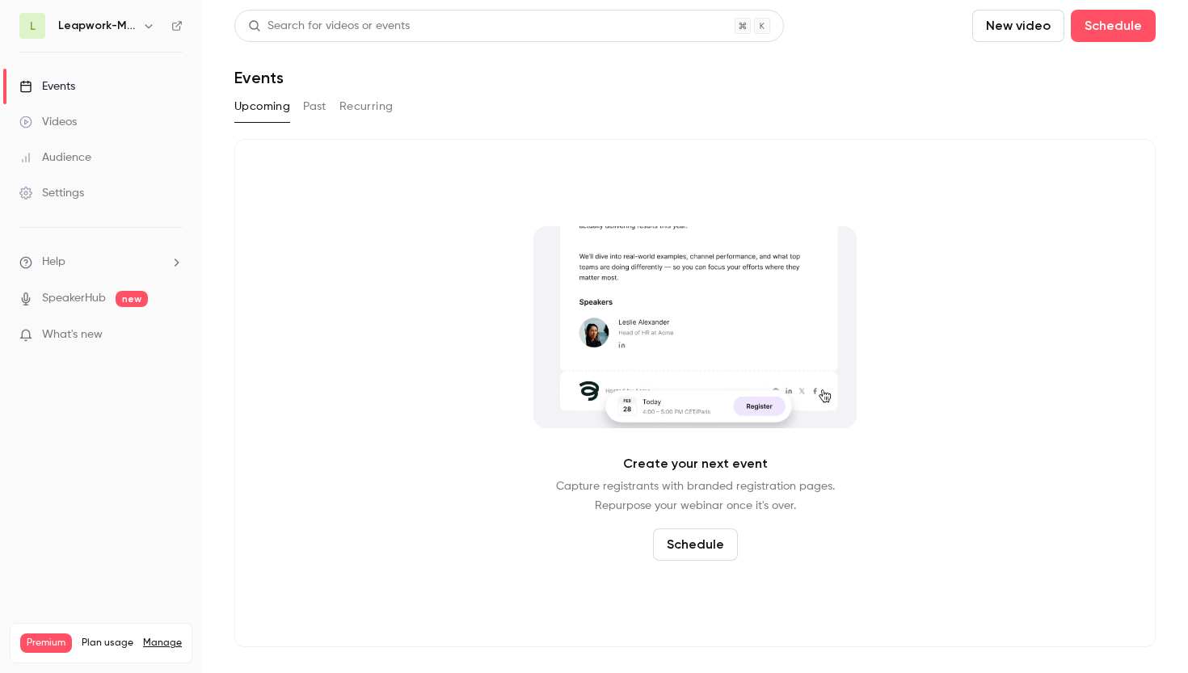
click at [1012, 35] on button "New video" at bounding box center [1018, 26] width 92 height 32
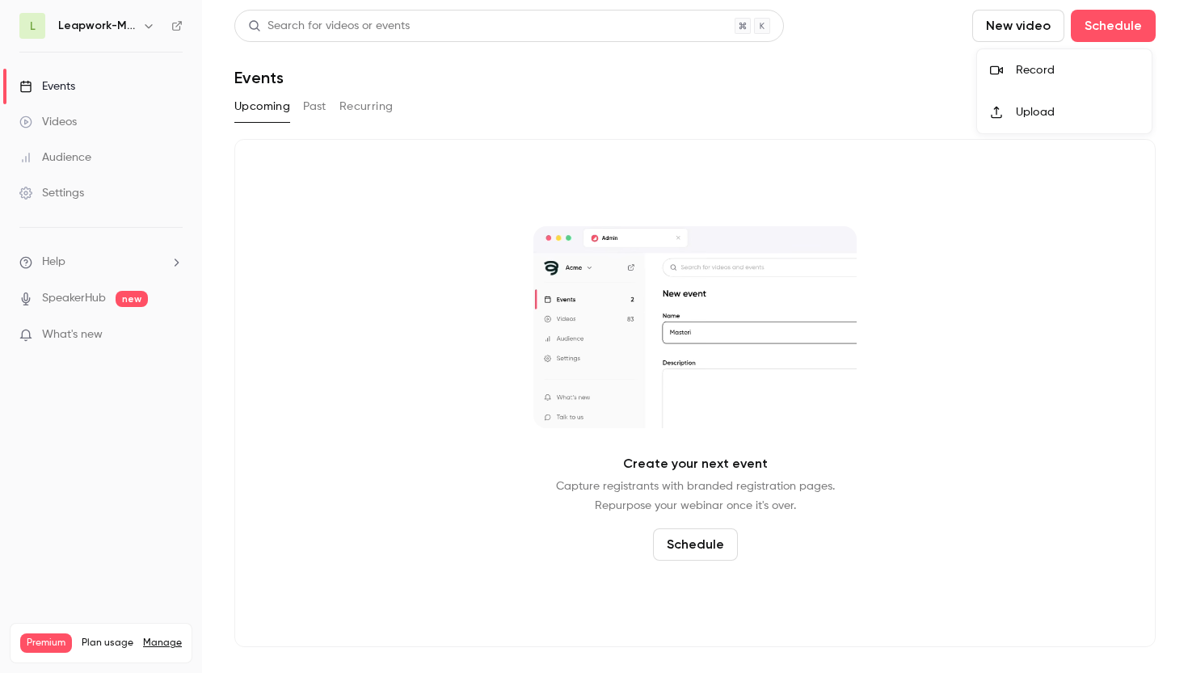
click at [475, 107] on div at bounding box center [594, 336] width 1188 height 673
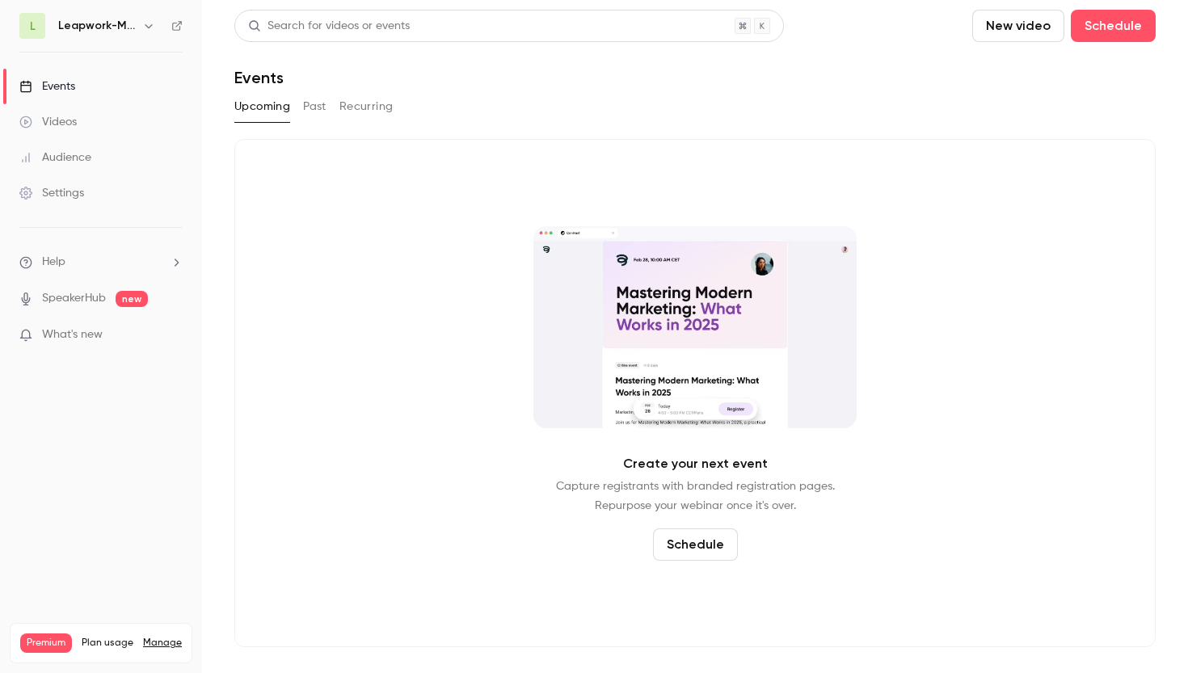
click at [150, 24] on icon "button" at bounding box center [148, 25] width 13 height 13
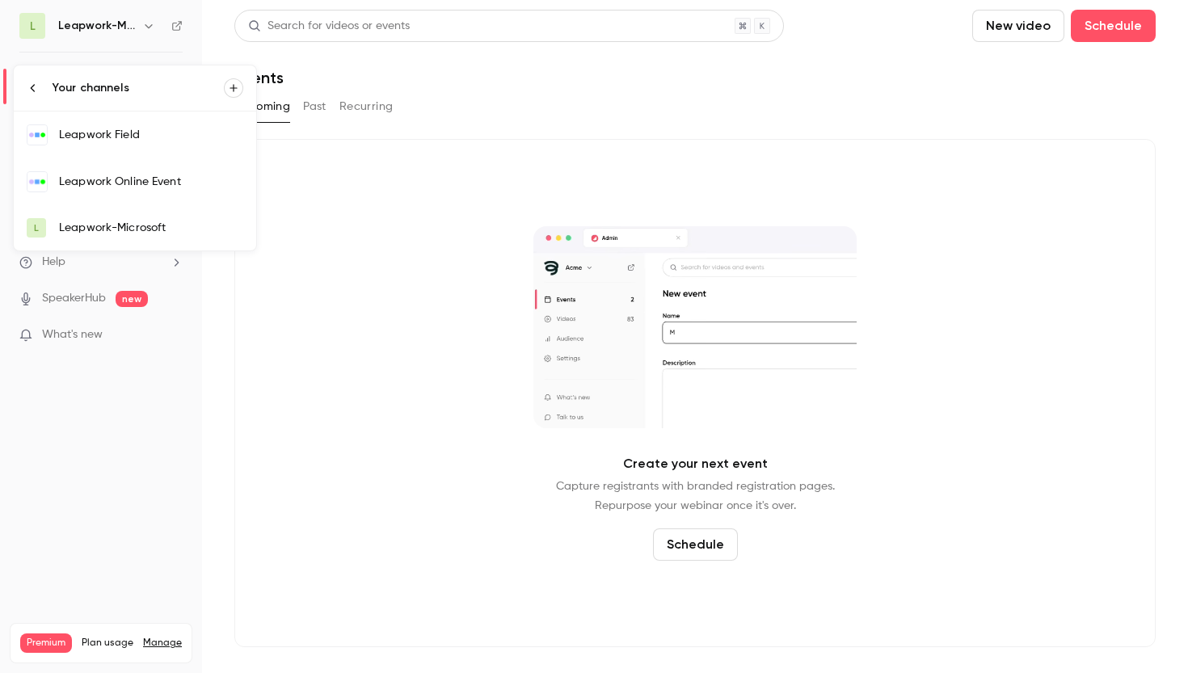
click at [128, 133] on div "Leapwork Field" at bounding box center [151, 135] width 184 height 16
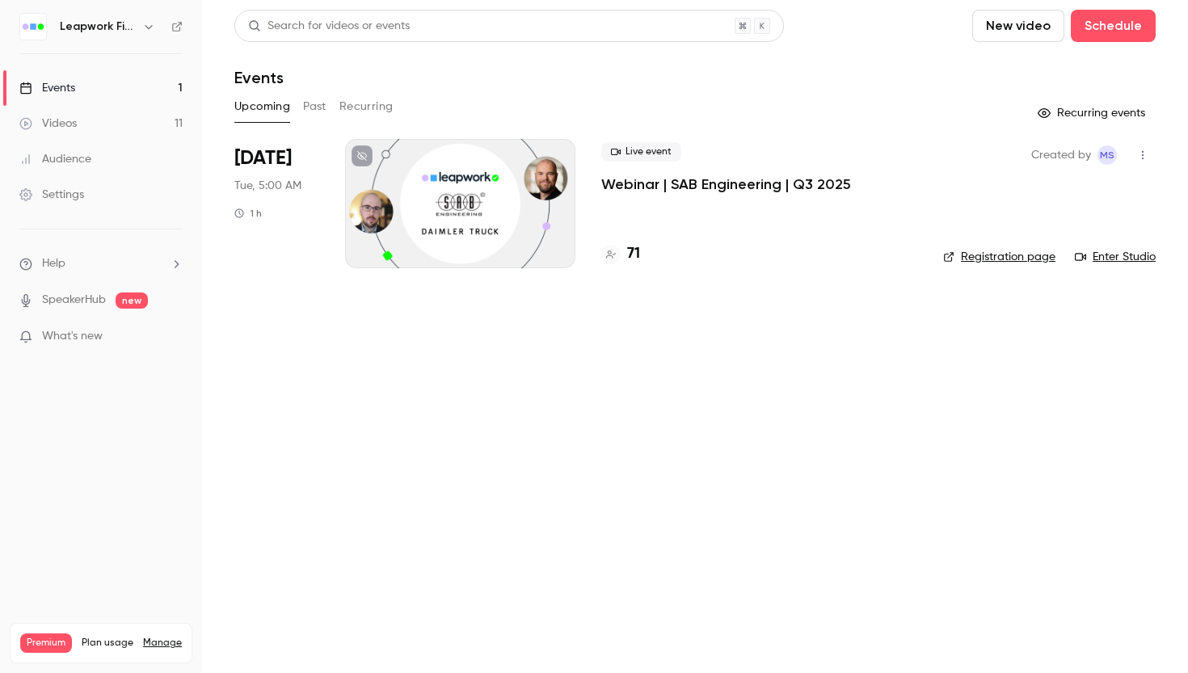
click at [1020, 255] on link "Registration page" at bounding box center [999, 257] width 112 height 16
